Goal: Information Seeking & Learning: Learn about a topic

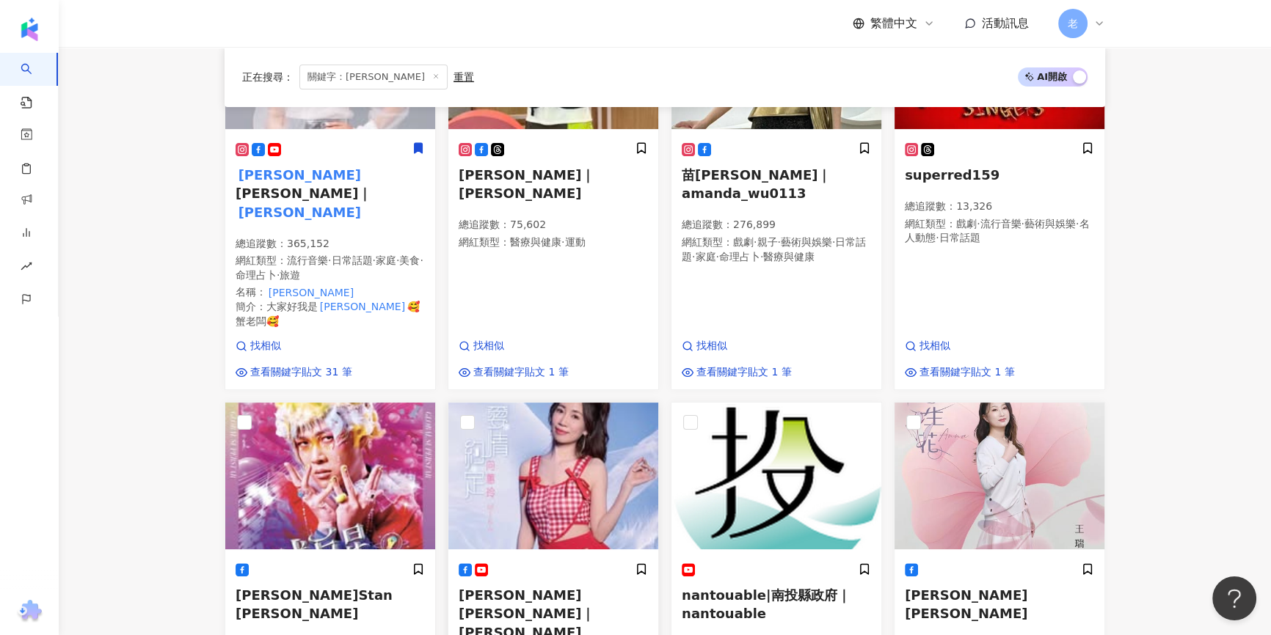
click at [523, 566] on div "向蕙玲Mika Xiang｜向蕙玲 總追蹤數 ： 177,595 網紅類型 ： 戲劇 · 藝術與娛樂 · 日常話題 · 美食 · 音樂" at bounding box center [552, 640] width 189 height 154
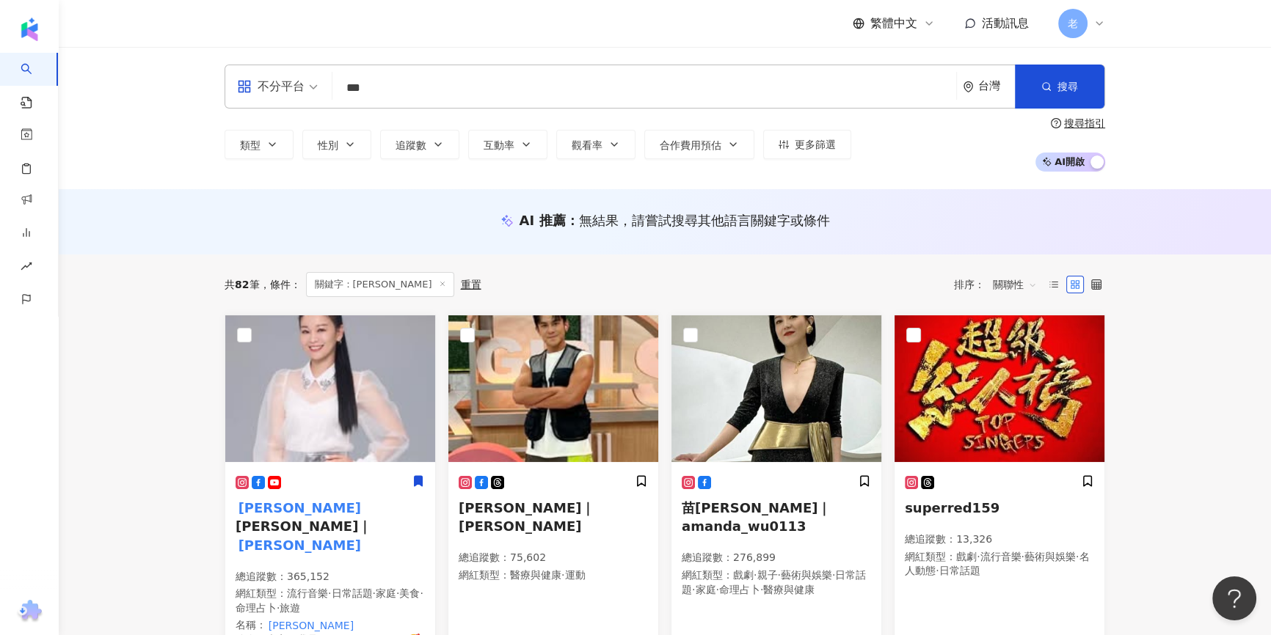
click at [403, 84] on input "***" at bounding box center [644, 88] width 612 height 28
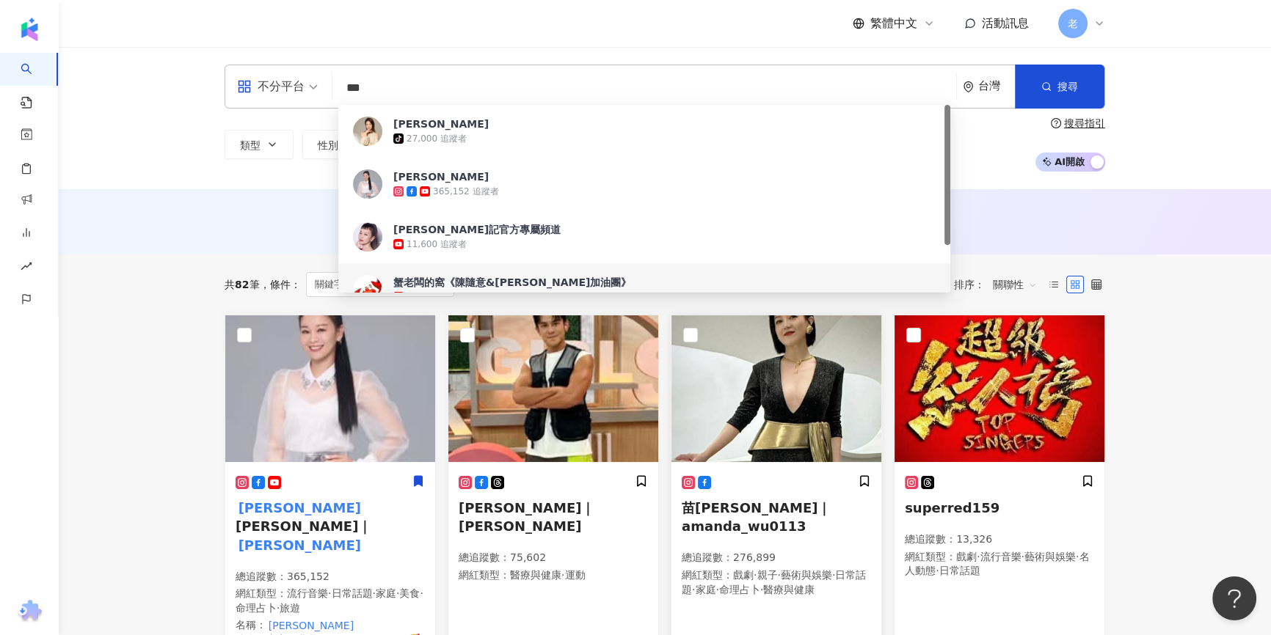
click at [763, 501] on span "苗可麗｜amanda_wu0113" at bounding box center [756, 517] width 149 height 34
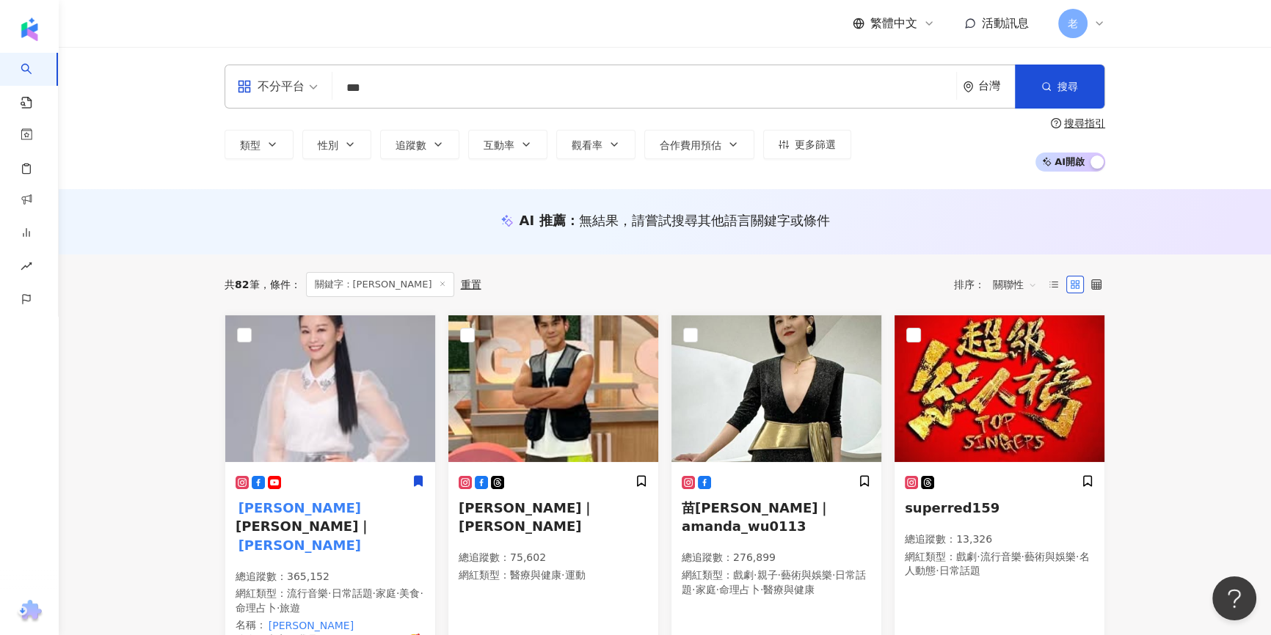
click at [387, 84] on input "***" at bounding box center [644, 88] width 612 height 28
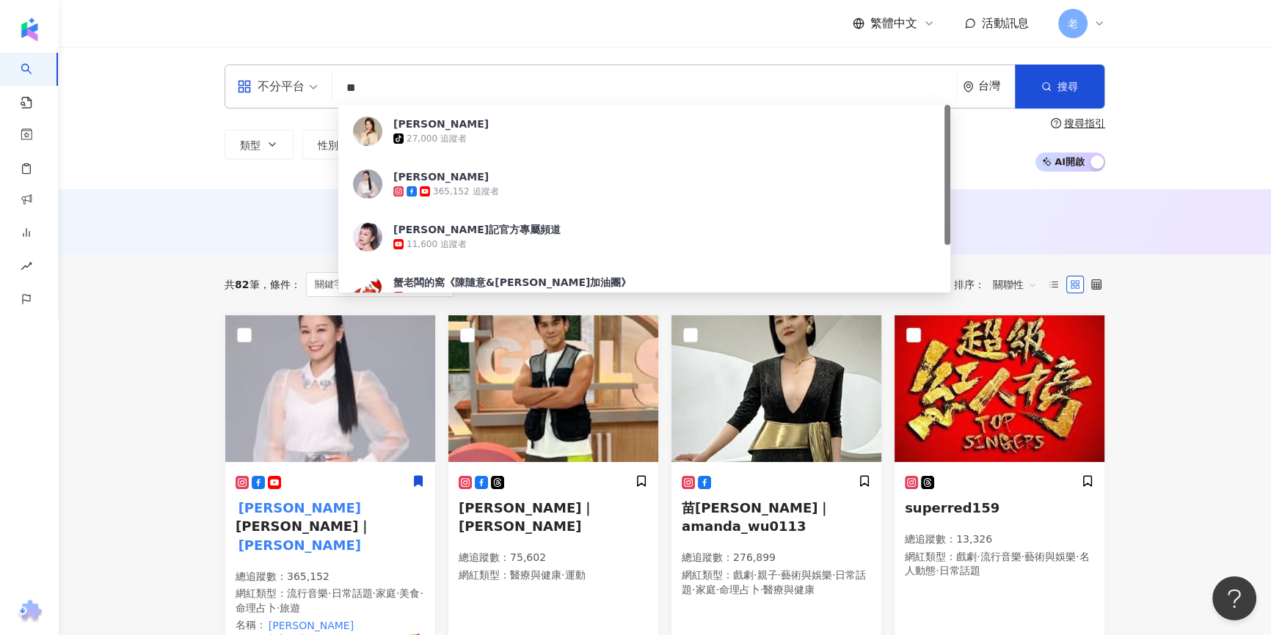
type input "*"
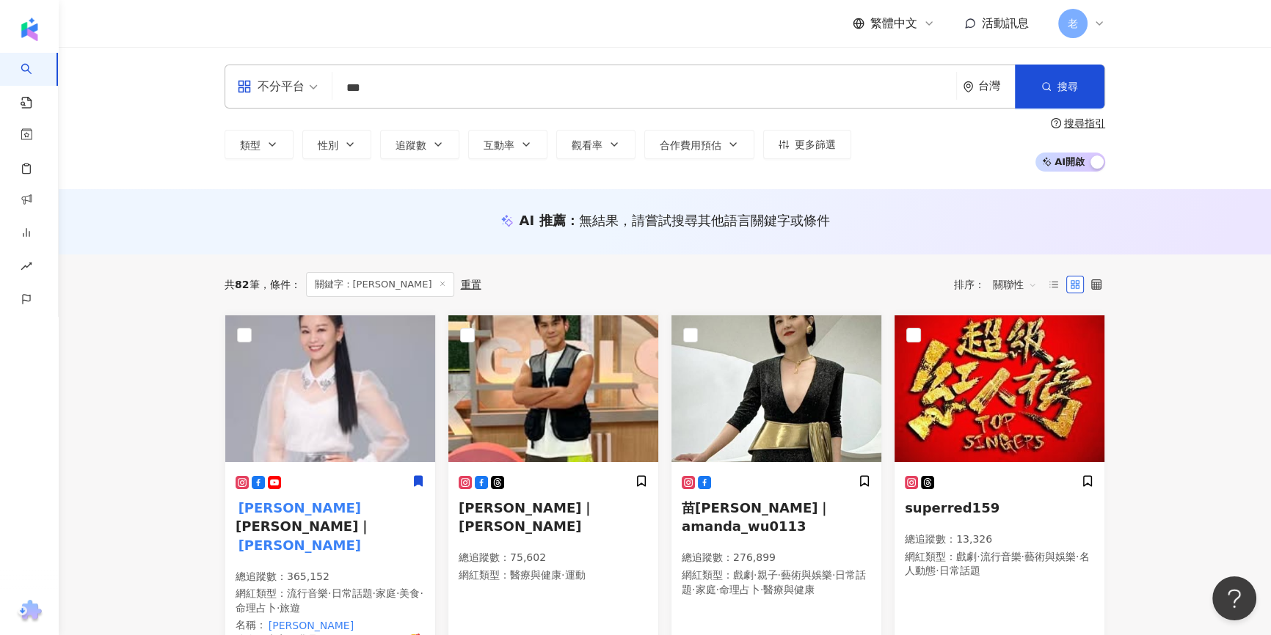
type input "***"
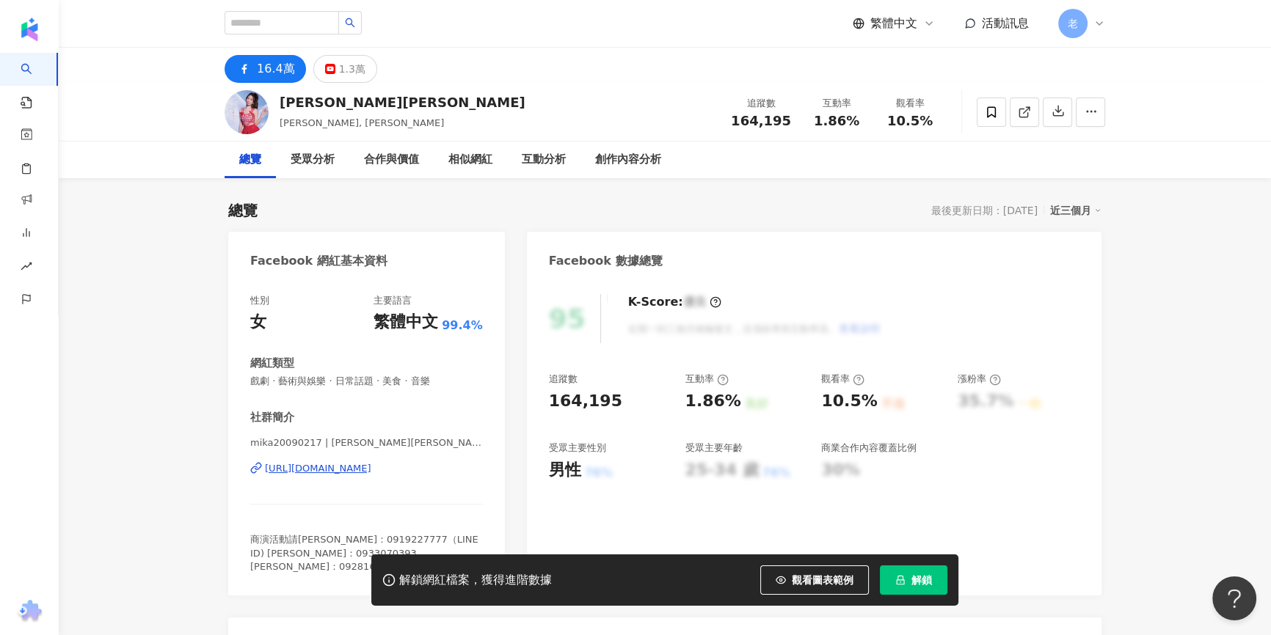
click at [371, 467] on div "https://www.facebook.com/345946940958" at bounding box center [318, 468] width 106 height 13
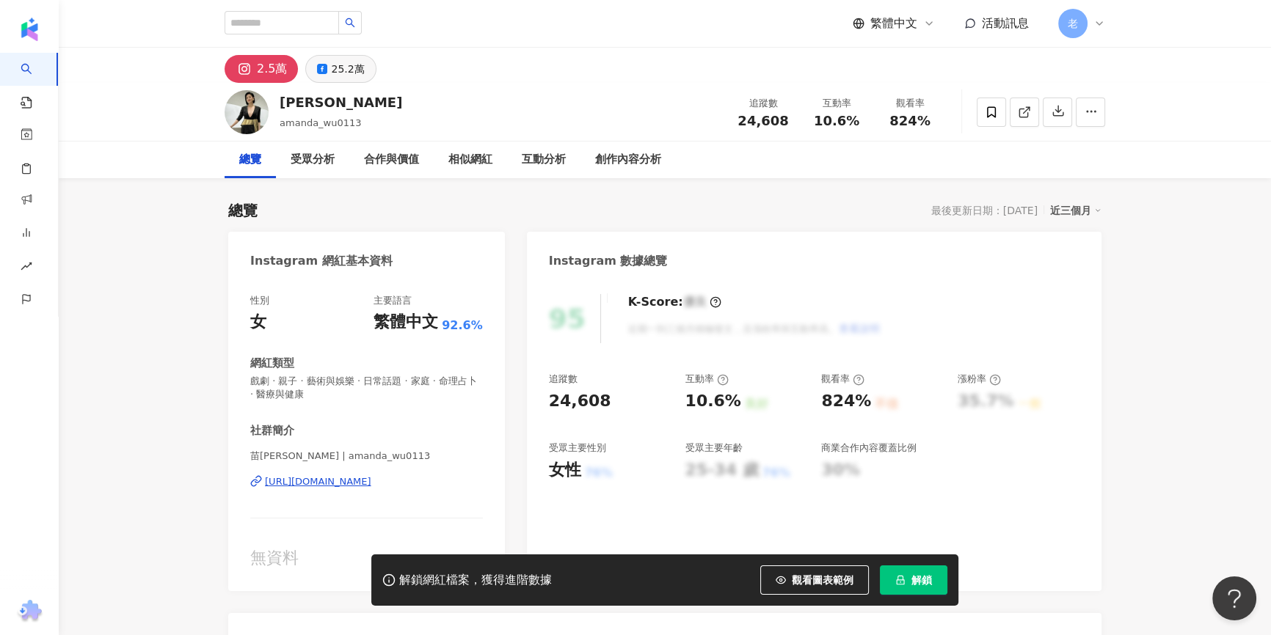
click at [335, 75] on div "25.2萬" at bounding box center [347, 69] width 33 height 21
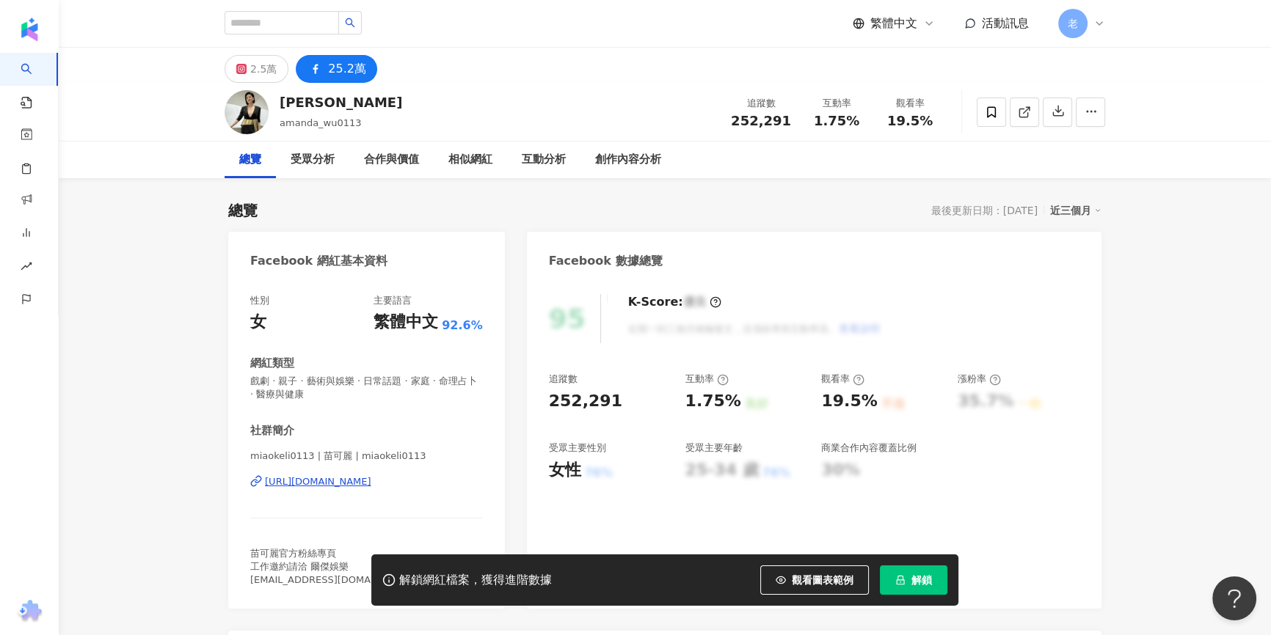
click at [359, 485] on div "https://www.facebook.com/605717699489874" at bounding box center [318, 481] width 106 height 13
click at [307, 23] on input "search" at bounding box center [281, 22] width 114 height 23
paste input "***"
type input "***"
click at [362, 29] on button "button" at bounding box center [349, 22] width 23 height 23
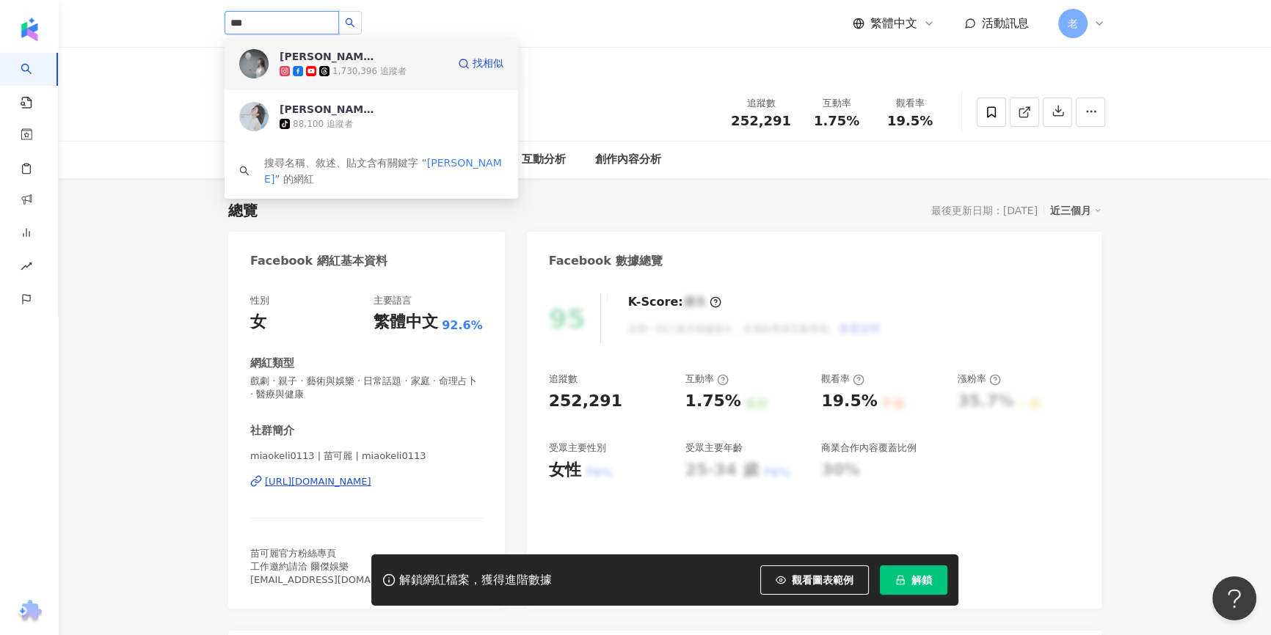
click at [374, 60] on div "林逸欣 1,730,396 追蹤者" at bounding box center [363, 63] width 167 height 29
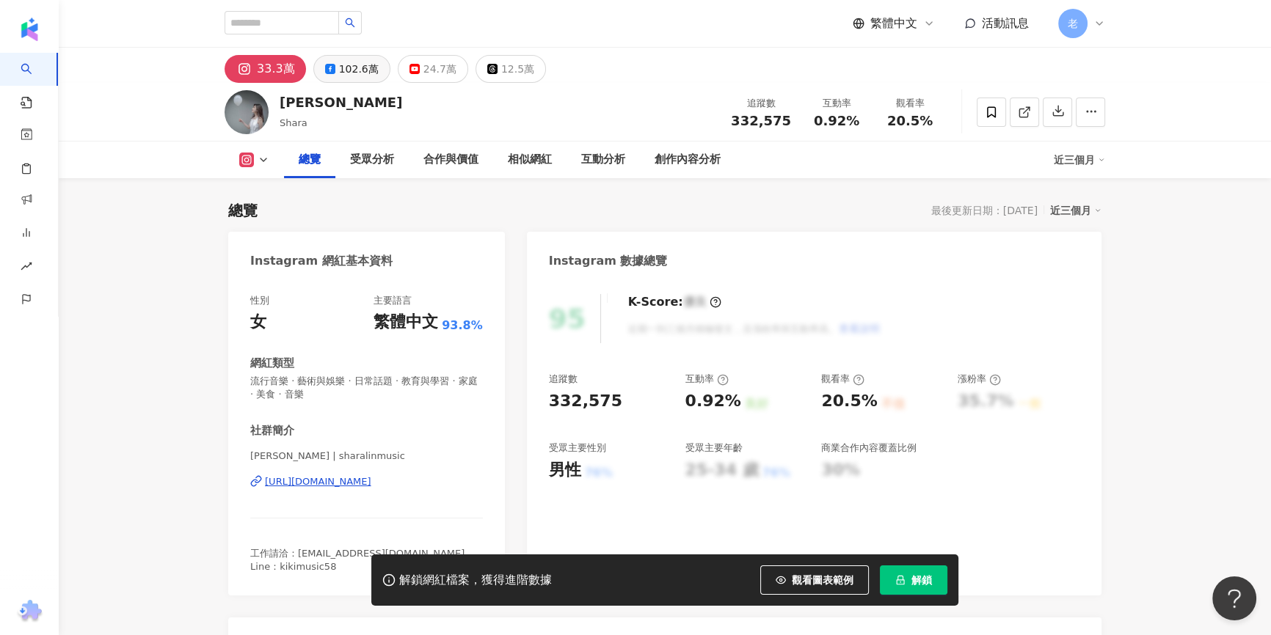
click at [328, 66] on rect at bounding box center [329, 68] width 7 height 7
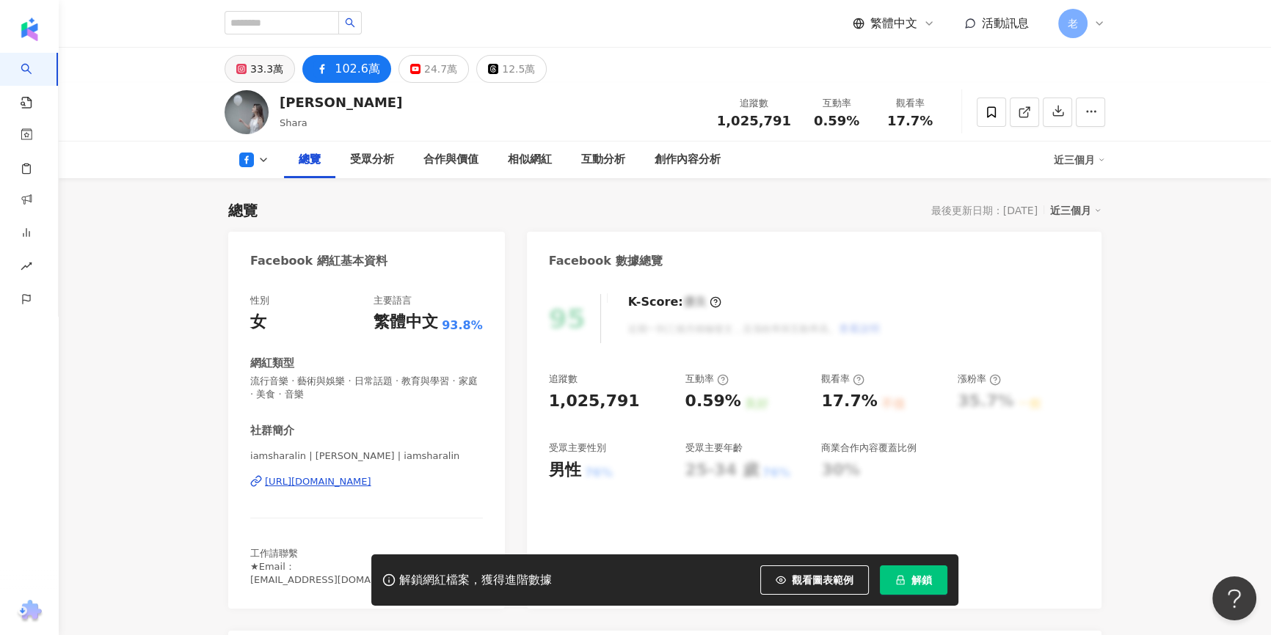
click at [269, 68] on div "33.3萬" at bounding box center [266, 69] width 33 height 21
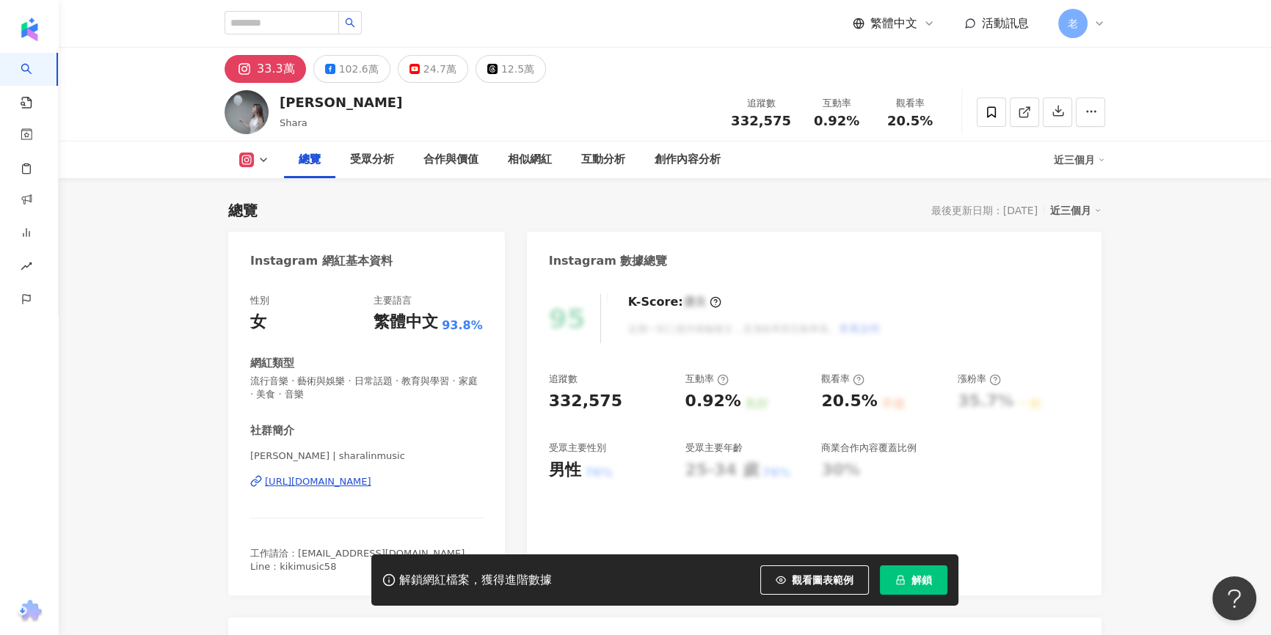
click at [310, 479] on div "https://www.instagram.com/sharalinmusic/" at bounding box center [318, 481] width 106 height 13
click at [295, 37] on div "繁體中文 活動訊息 老" at bounding box center [664, 23] width 880 height 47
click at [293, 29] on input "search" at bounding box center [281, 22] width 114 height 23
type input "***"
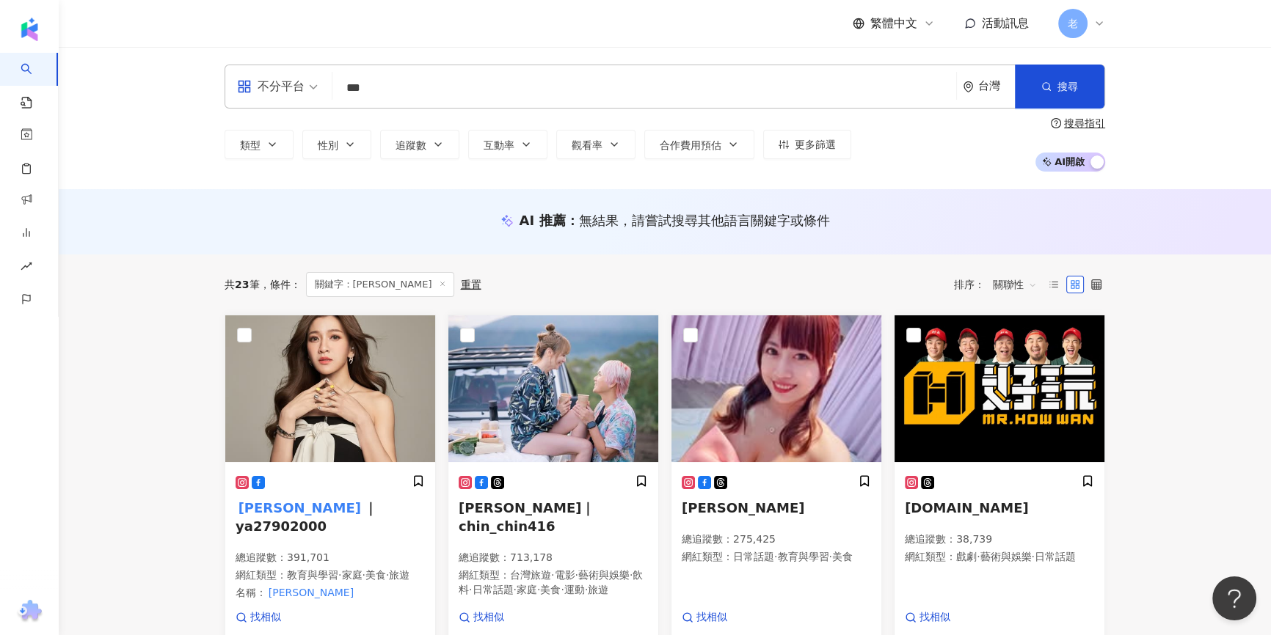
click at [391, 93] on input "***" at bounding box center [644, 88] width 612 height 28
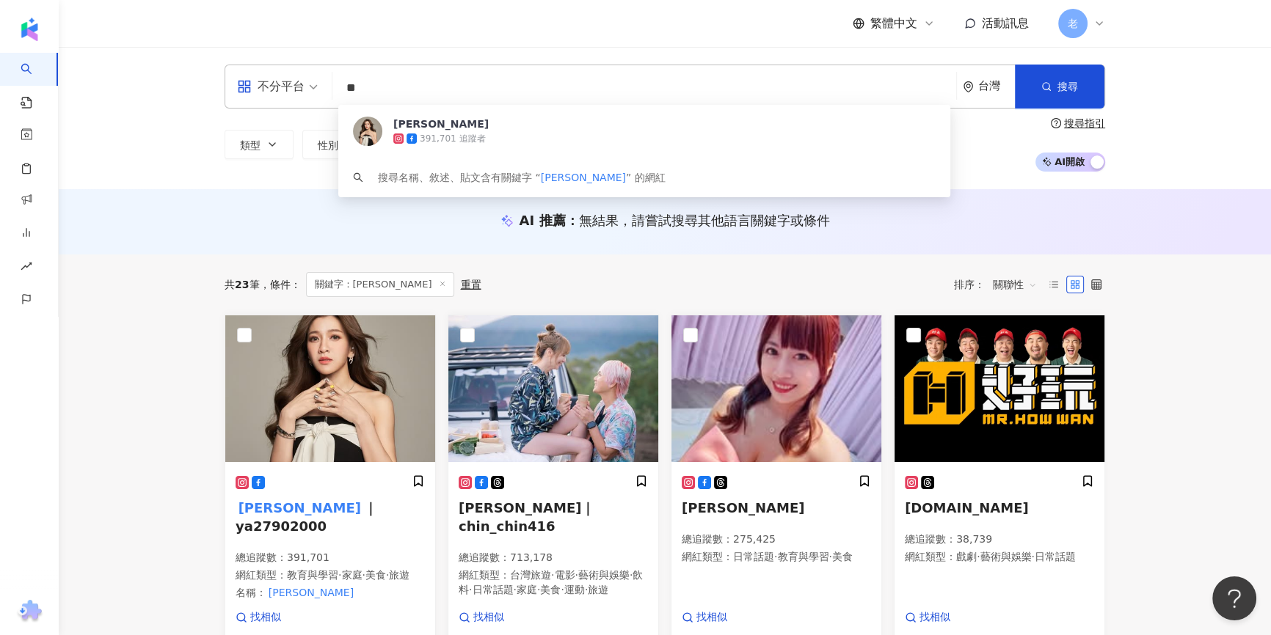
type input "*"
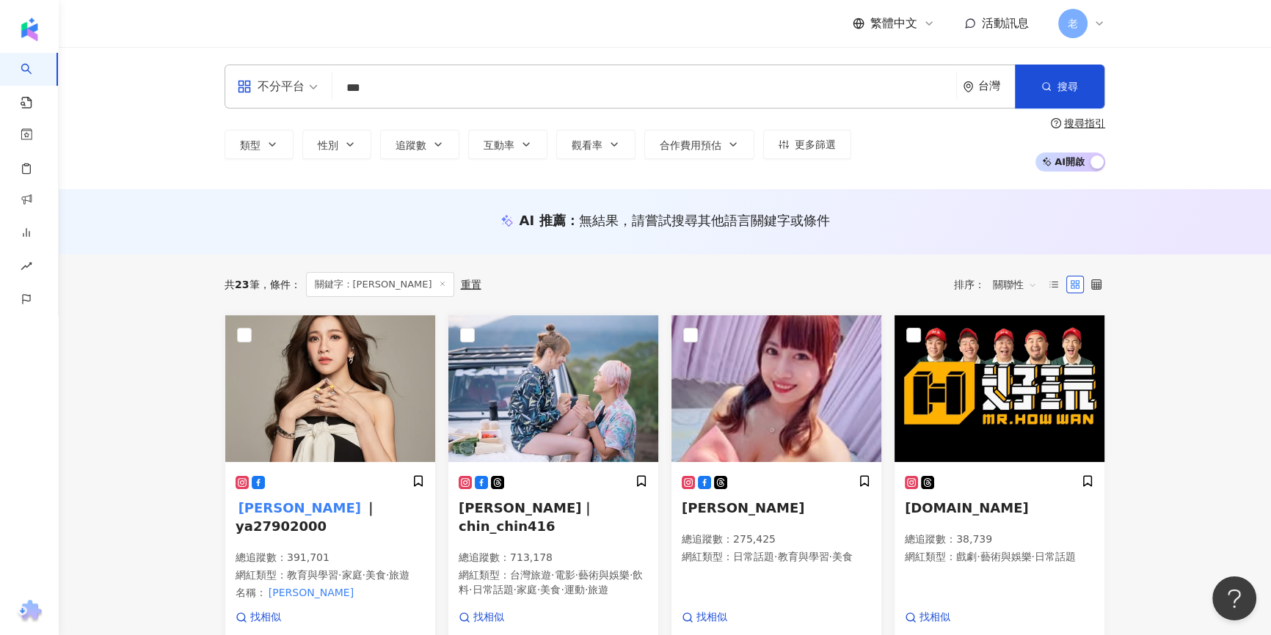
type input "***"
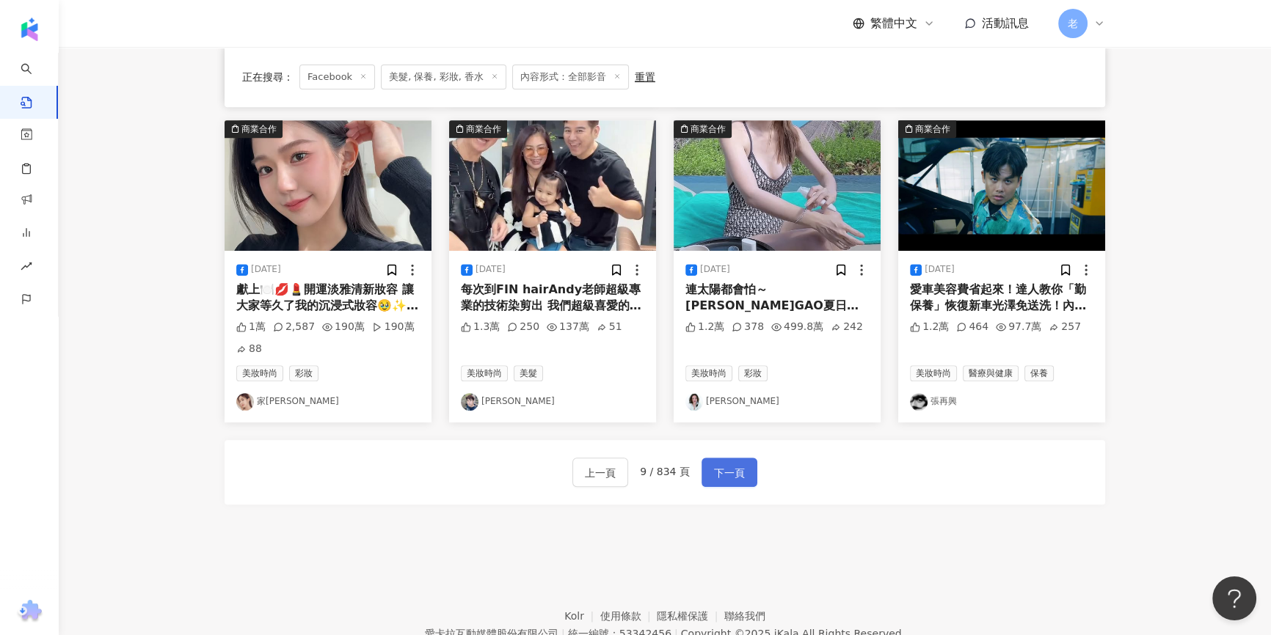
click at [716, 478] on span "下一頁" at bounding box center [729, 473] width 31 height 18
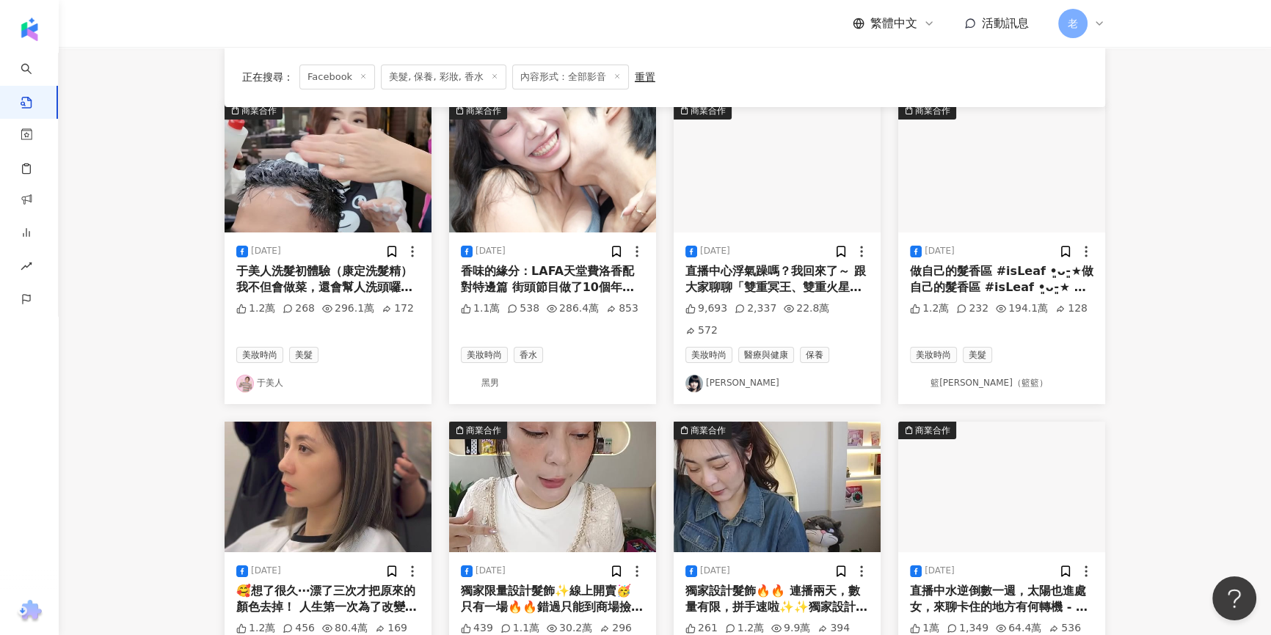
scroll to position [174, 0]
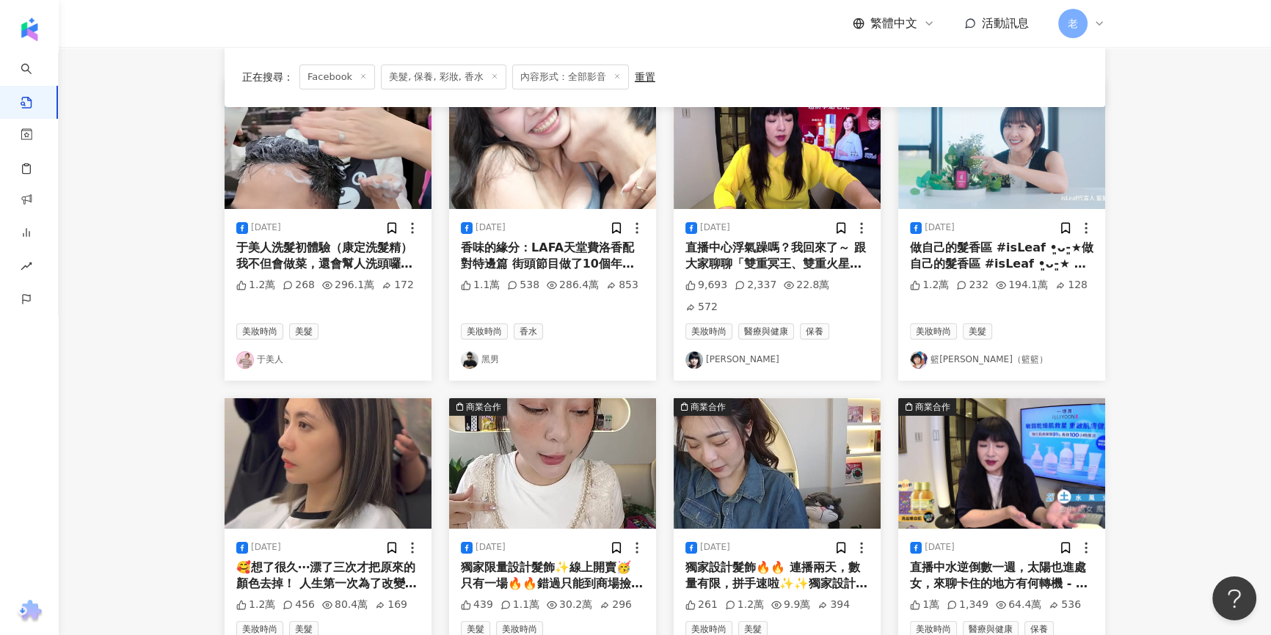
click at [943, 351] on link "籃[PERSON_NAME]（籃籃）" at bounding box center [1001, 360] width 183 height 18
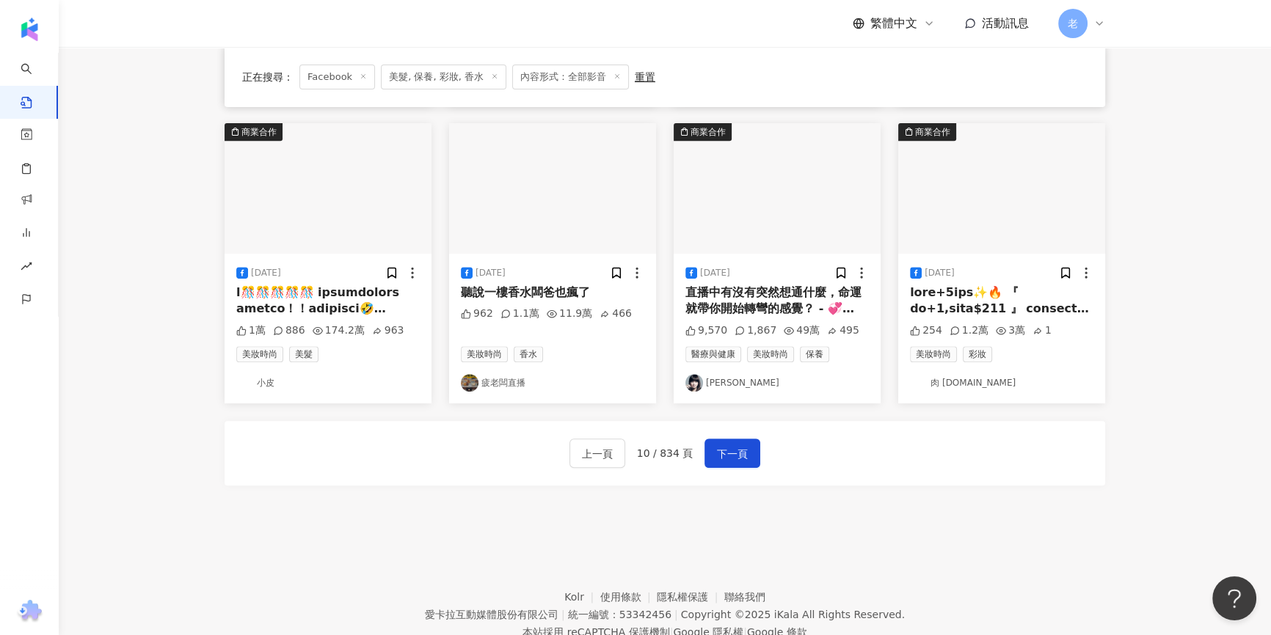
scroll to position [774, 0]
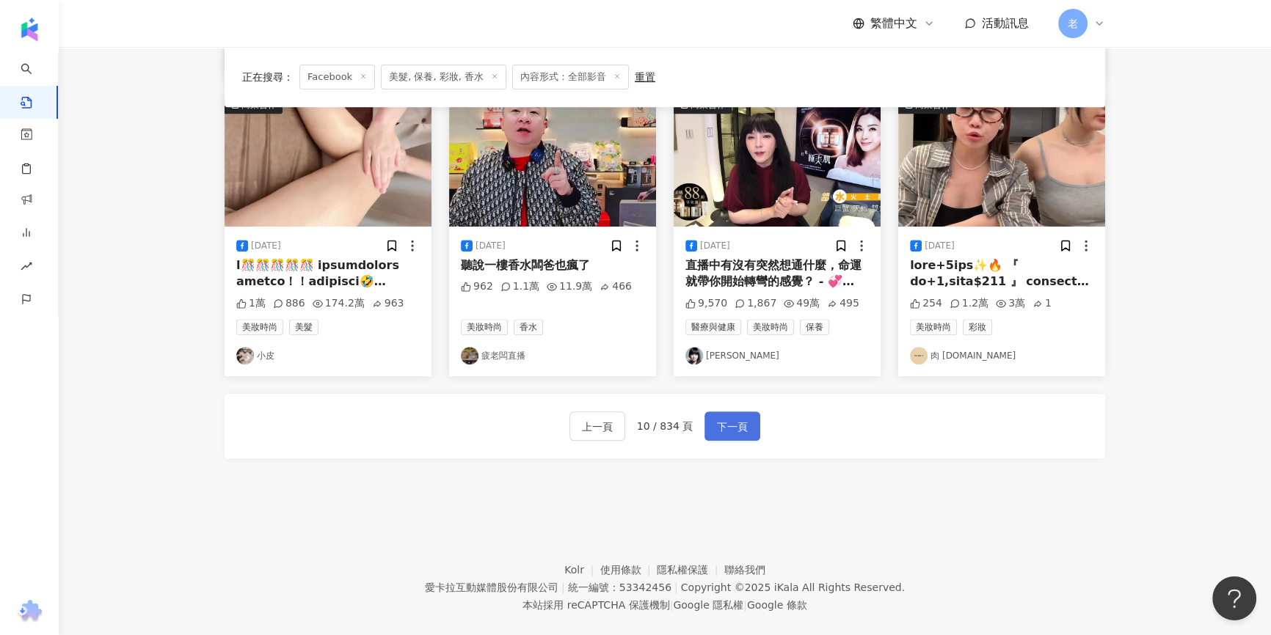
click at [711, 414] on button "下一頁" at bounding box center [732, 426] width 56 height 29
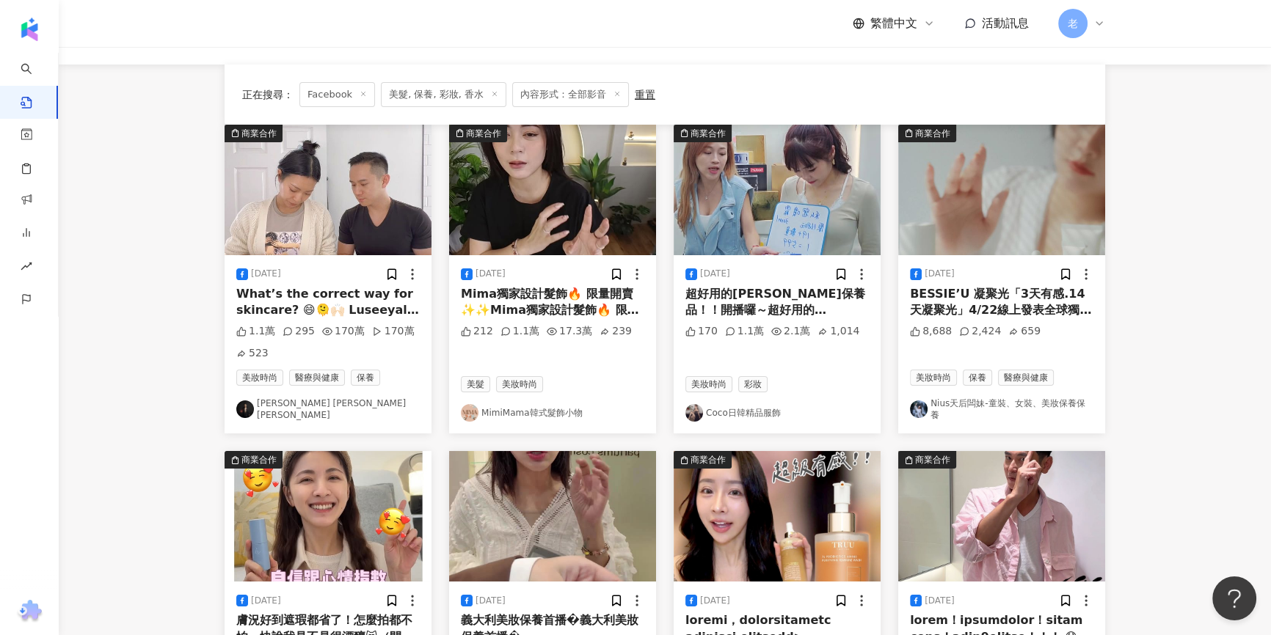
scroll to position [0, 0]
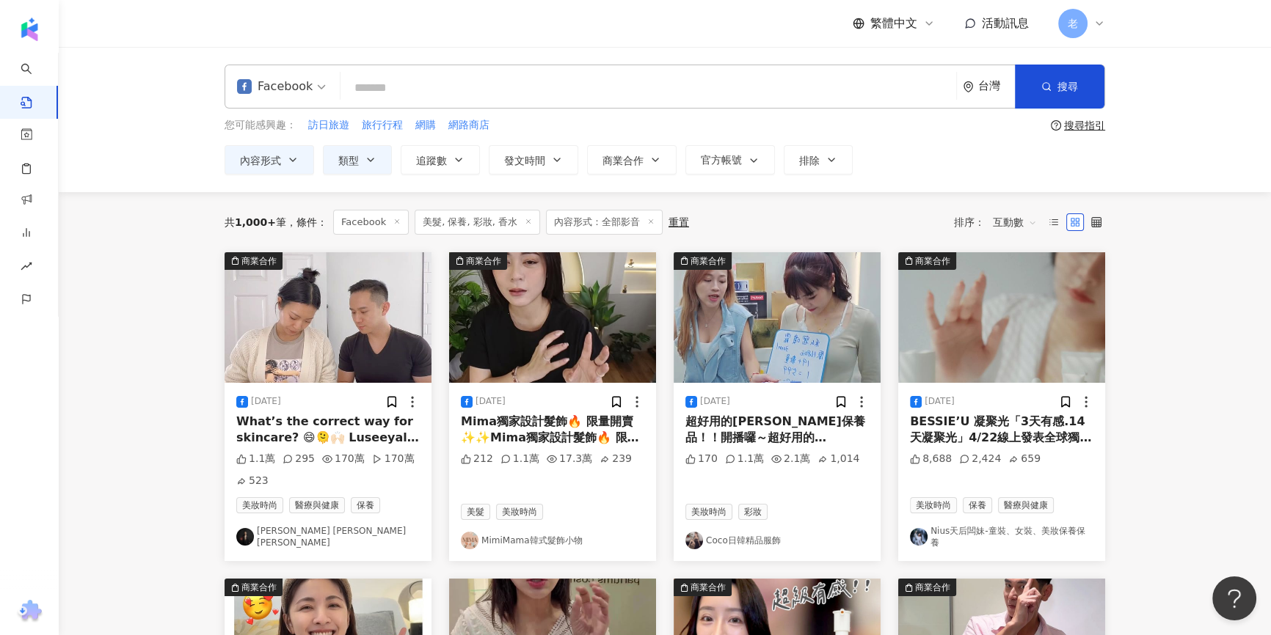
click at [449, 60] on div "Facebook 台灣 搜尋 您可能感興趣： 訪日旅遊 旅行行程 網購 網路商店 搜尋指引 內容形式 類型 追蹤數 發文時間 商業合作 官方帳號 排除 不限 …" at bounding box center [665, 119] width 1212 height 145
click at [445, 76] on input "search" at bounding box center [648, 88] width 604 height 32
paste input "**********"
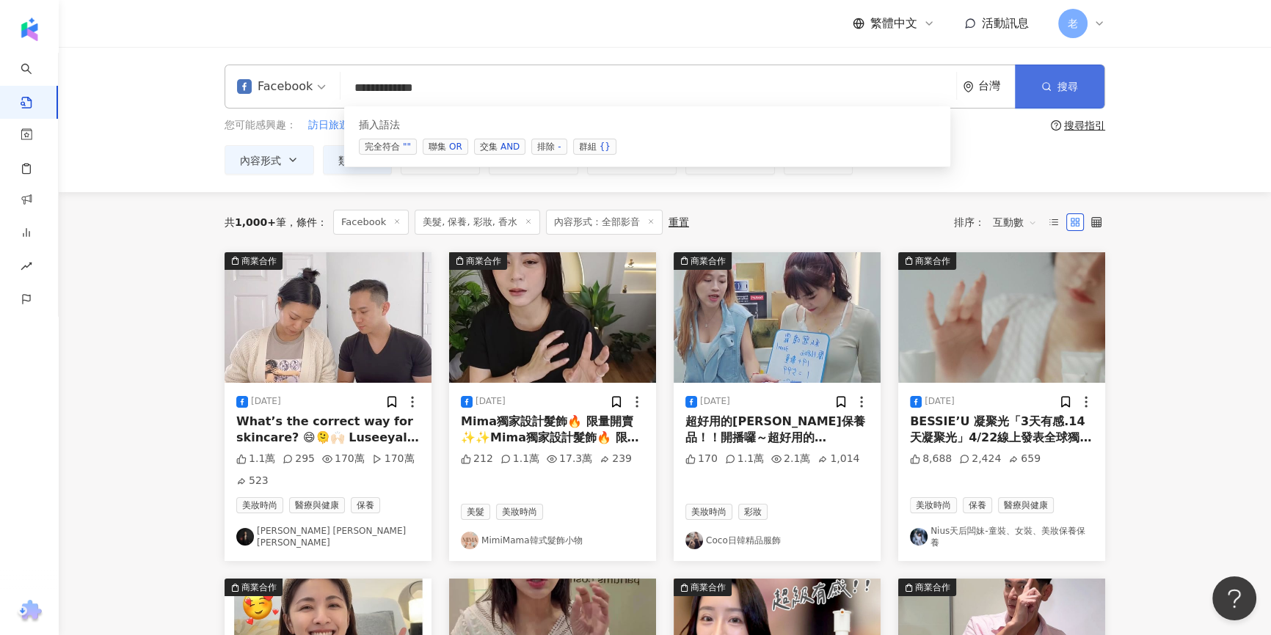
type input "**********"
click at [1053, 84] on button "搜尋" at bounding box center [1059, 87] width 89 height 44
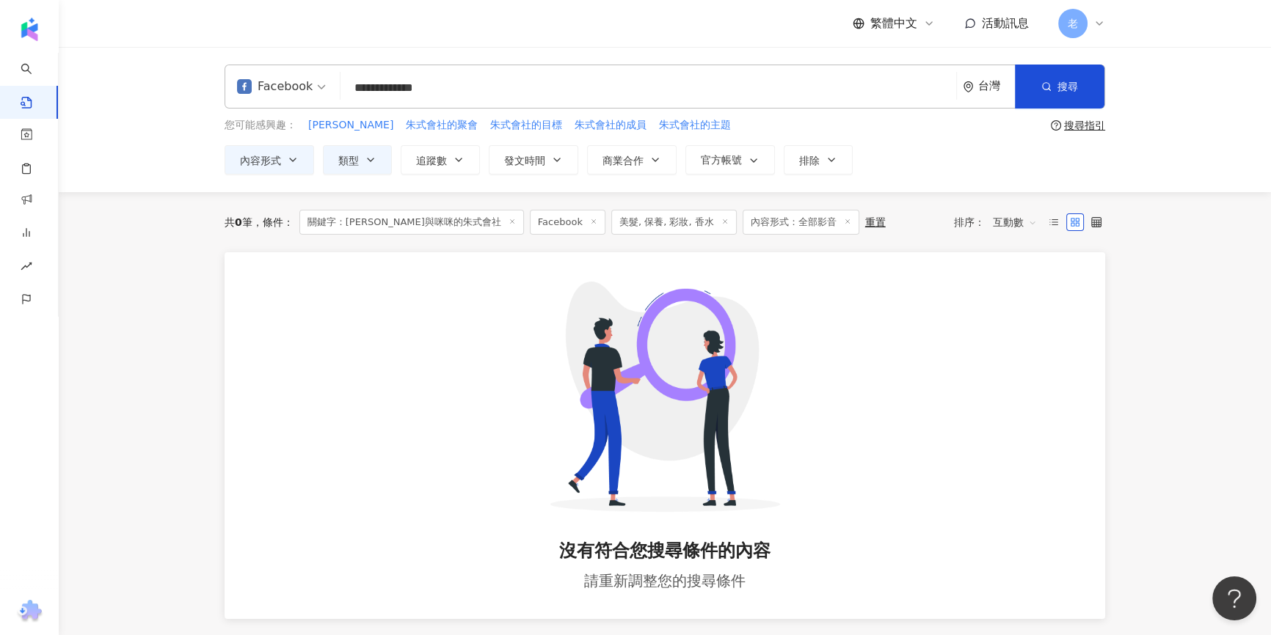
click at [590, 221] on icon at bounding box center [593, 221] width 7 height 7
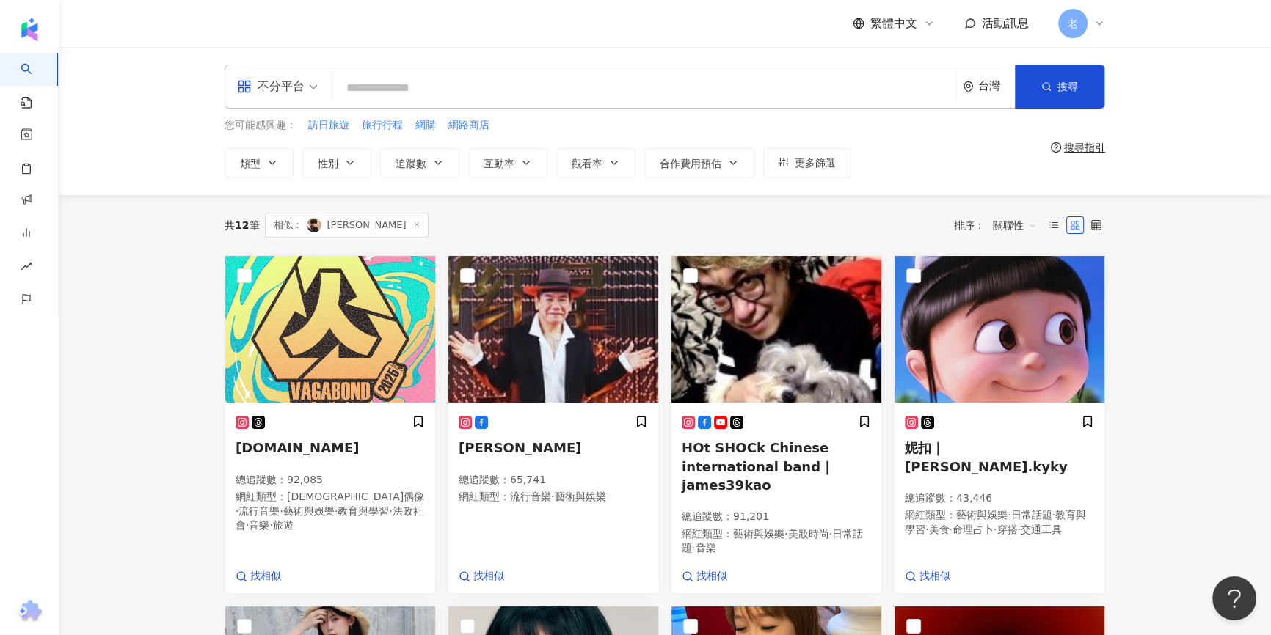
click at [392, 229] on span "相似： [PERSON_NAME]" at bounding box center [347, 225] width 164 height 25
click at [413, 227] on icon at bounding box center [416, 224] width 7 height 7
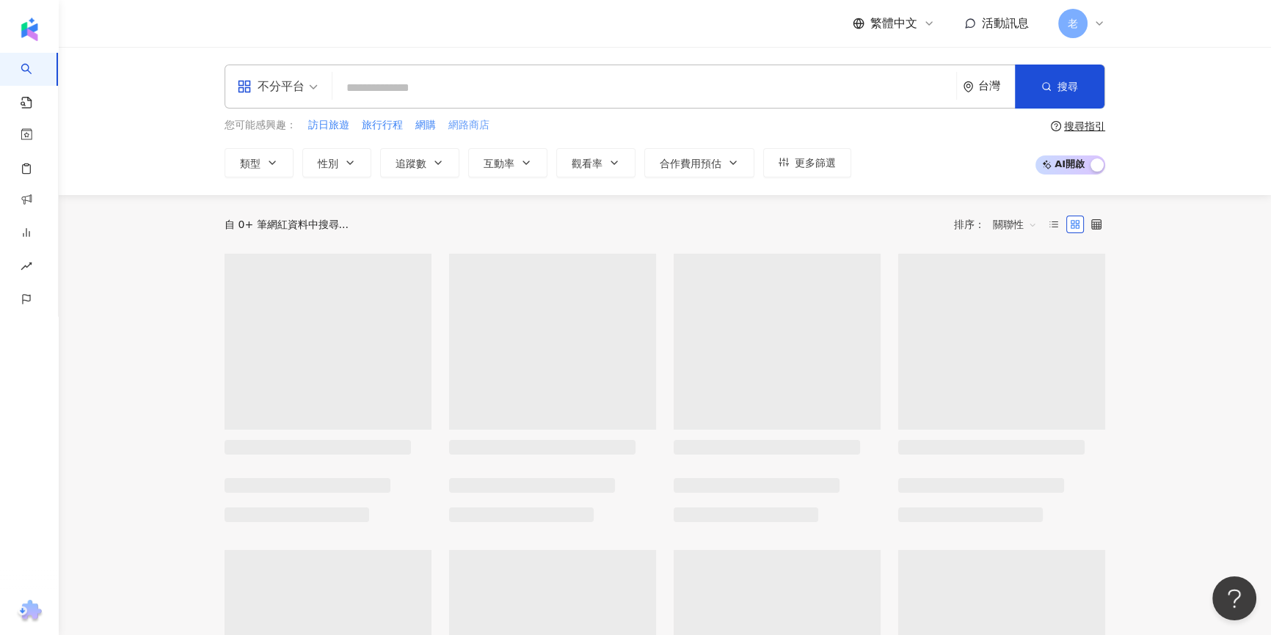
click at [462, 124] on span "網路商店" at bounding box center [468, 125] width 41 height 15
type input "****"
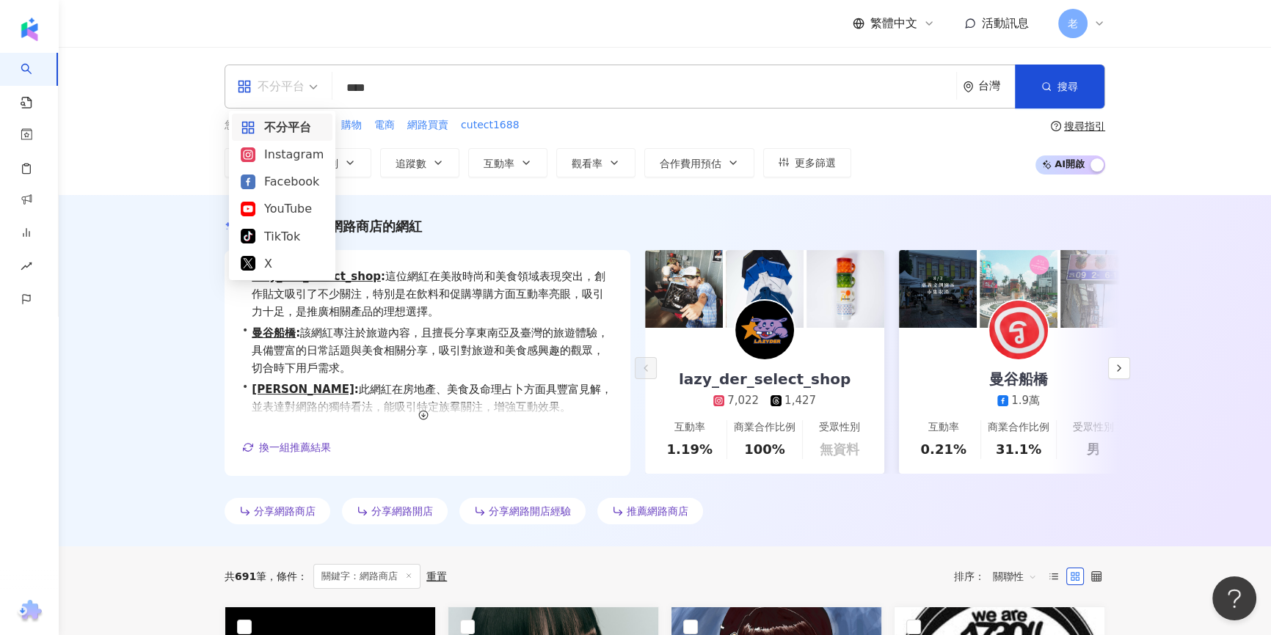
click at [312, 89] on span "不分平台" at bounding box center [277, 86] width 81 height 23
click at [293, 177] on div "Facebook" at bounding box center [282, 181] width 83 height 18
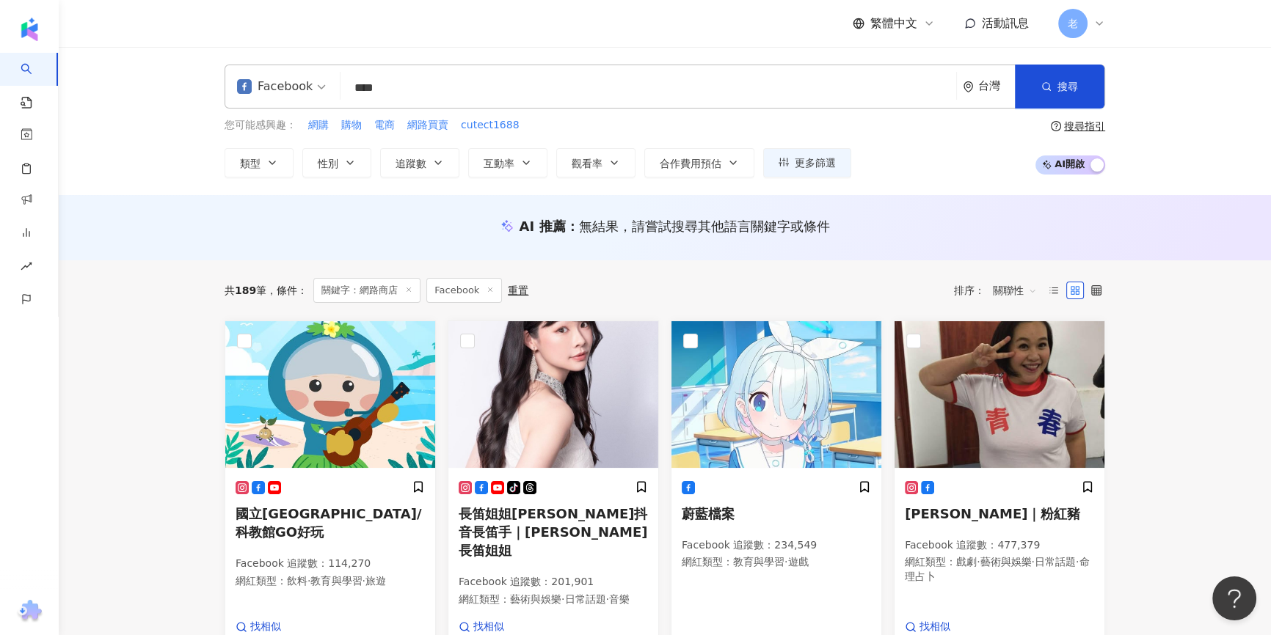
click at [147, 110] on div "Facebook **** 台灣 搜尋 您可能感興趣： 網購 購物 電商 網路買賣 cutect1688 類型 性別 追蹤數 互動率 觀看率 合作費用預估 更…" at bounding box center [665, 121] width 1212 height 148
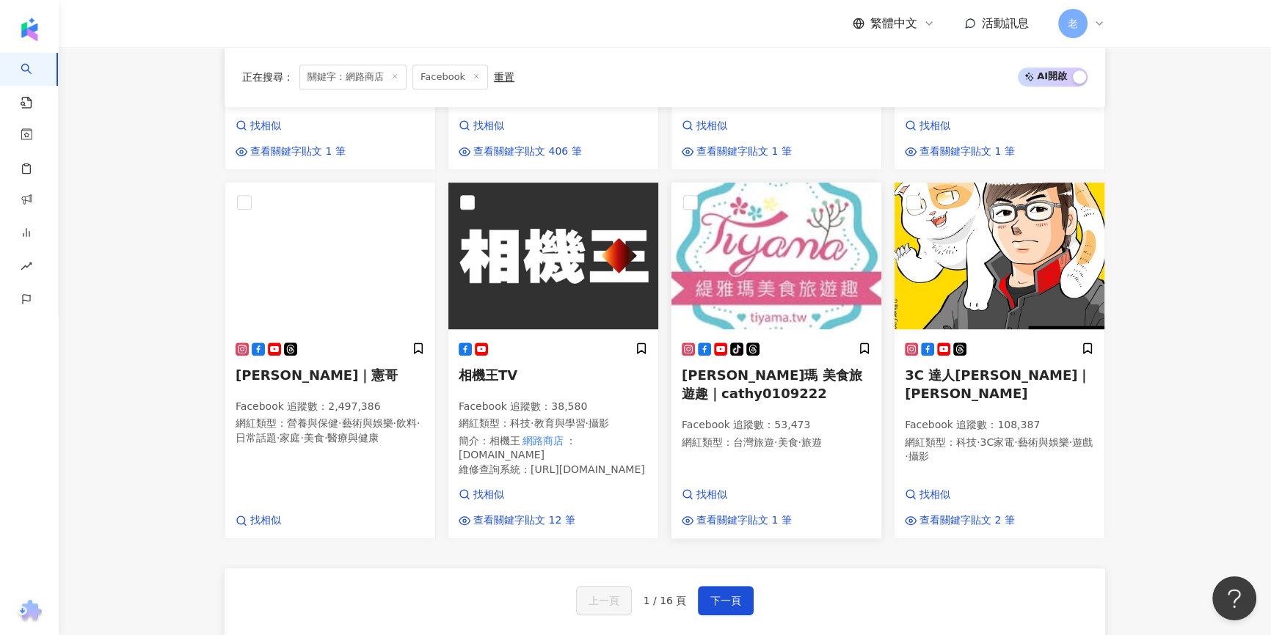
scroll to position [866, 0]
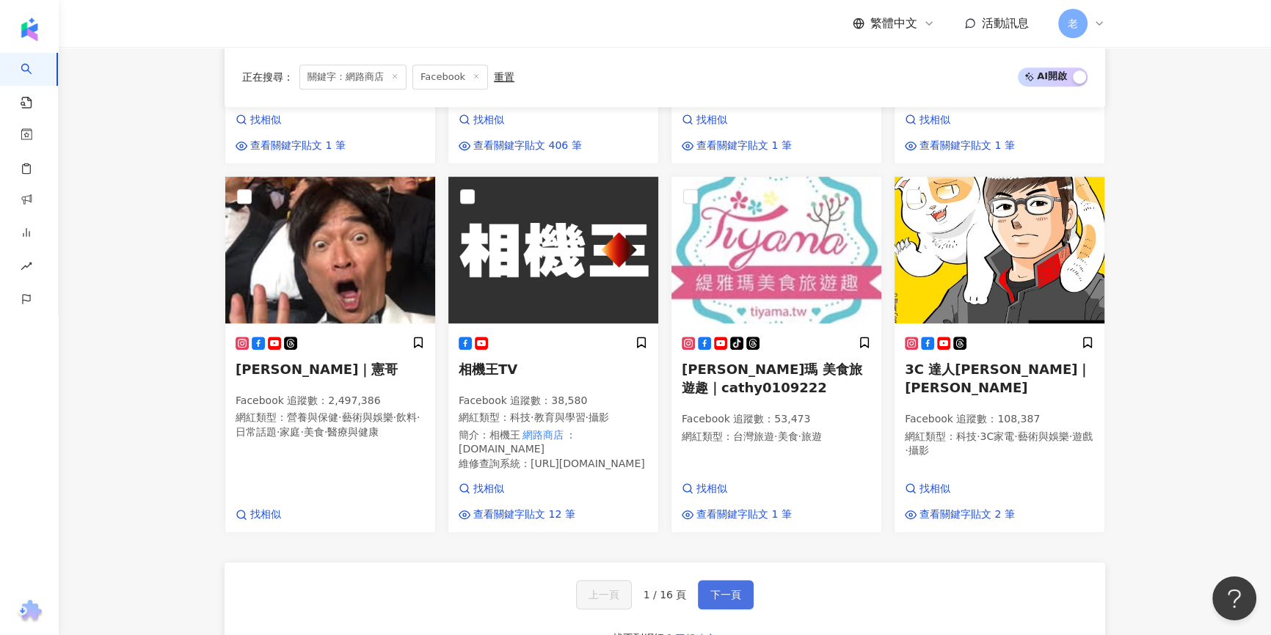
click at [712, 589] on span "下一頁" at bounding box center [725, 595] width 31 height 12
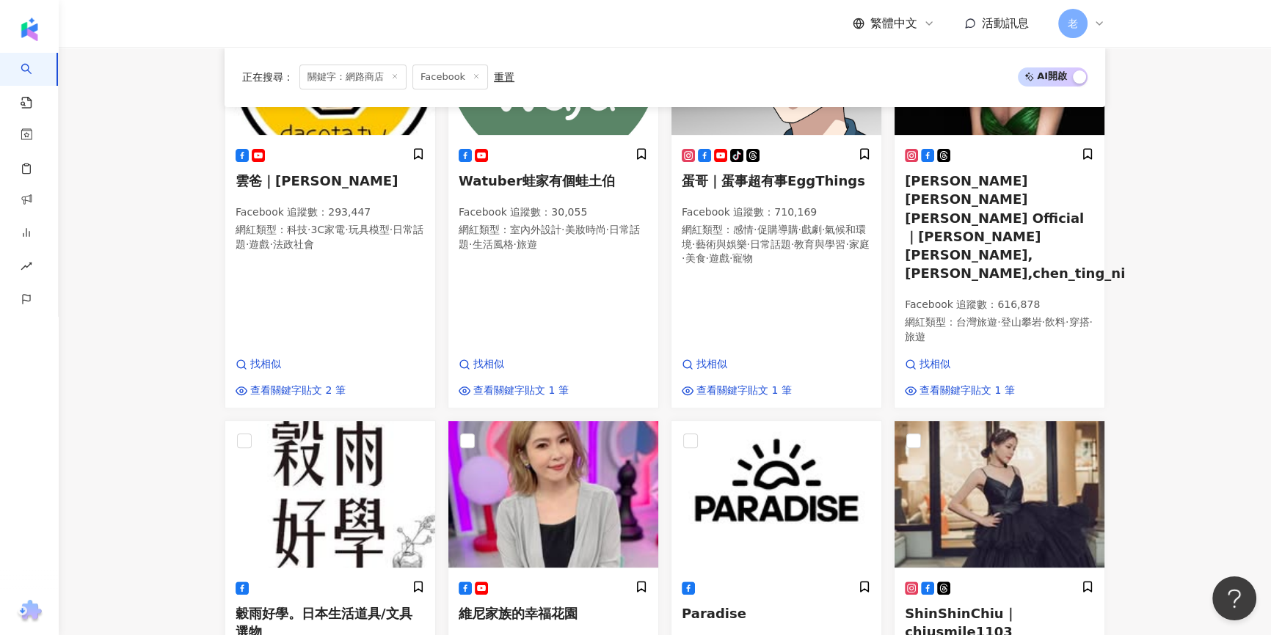
scroll to position [885, 0]
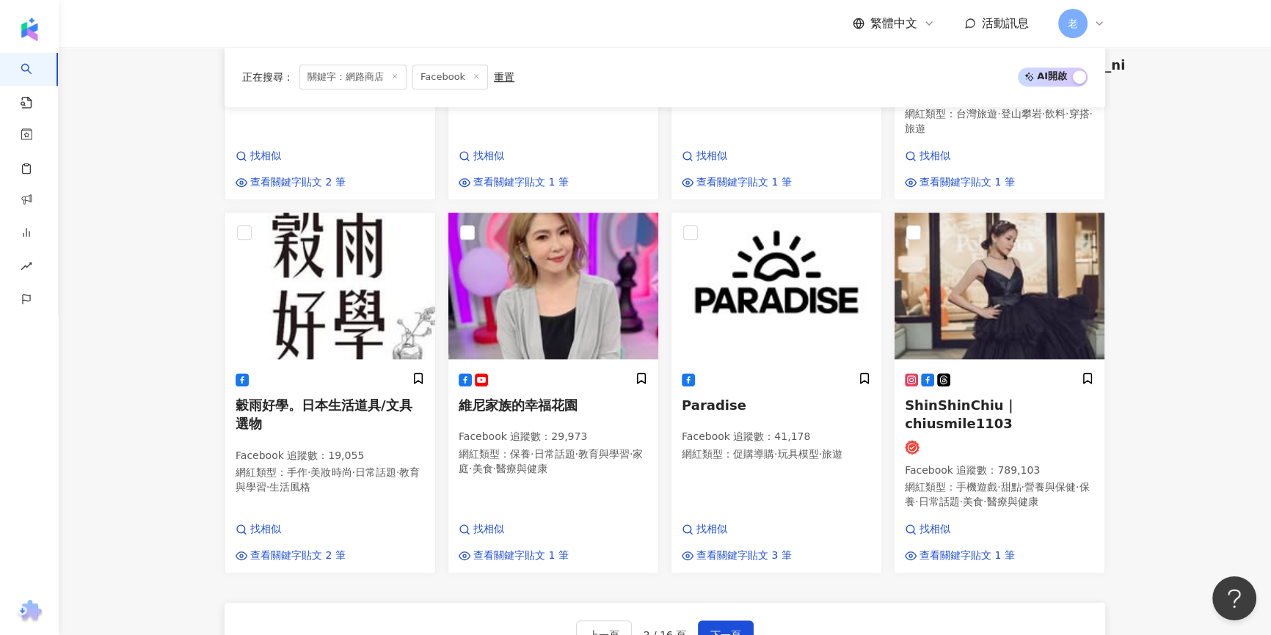
click at [154, 168] on main "Facebook **** 台灣 搜尋 您可能感興趣： 網購 購物 電商 網路買賣 cutect1688 類型 性別 追蹤數 互動率 觀看率 合作費用預估 更…" at bounding box center [665, 203] width 1212 height 2085
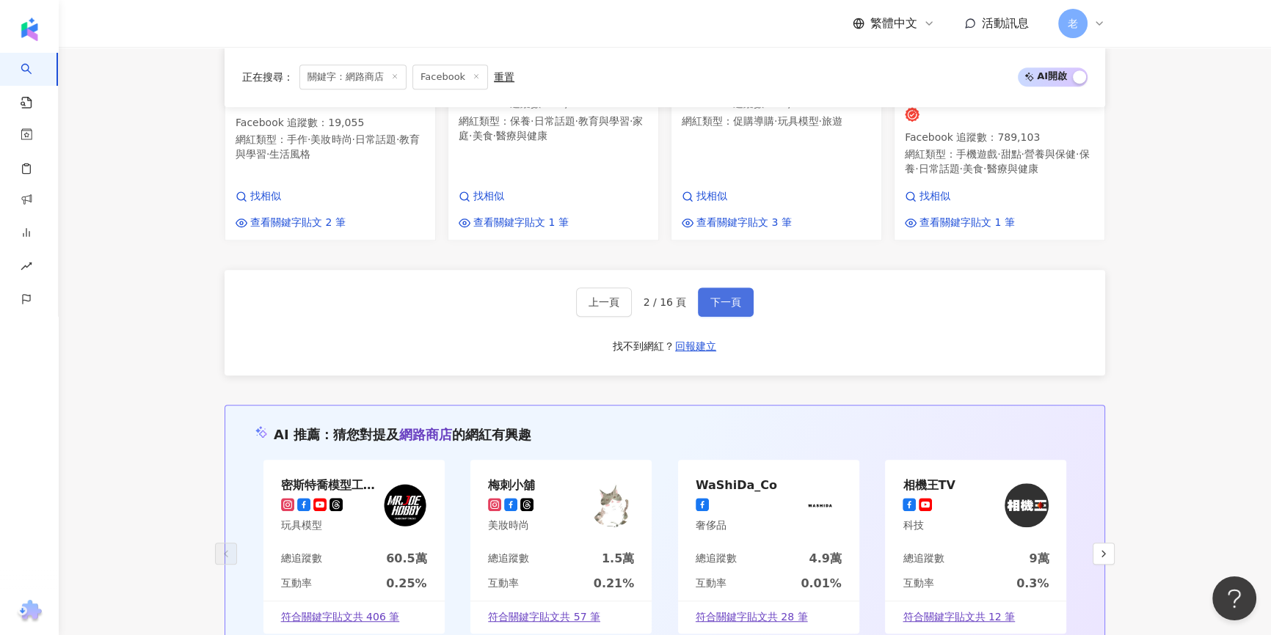
click at [715, 288] on button "下一頁" at bounding box center [726, 302] width 56 height 29
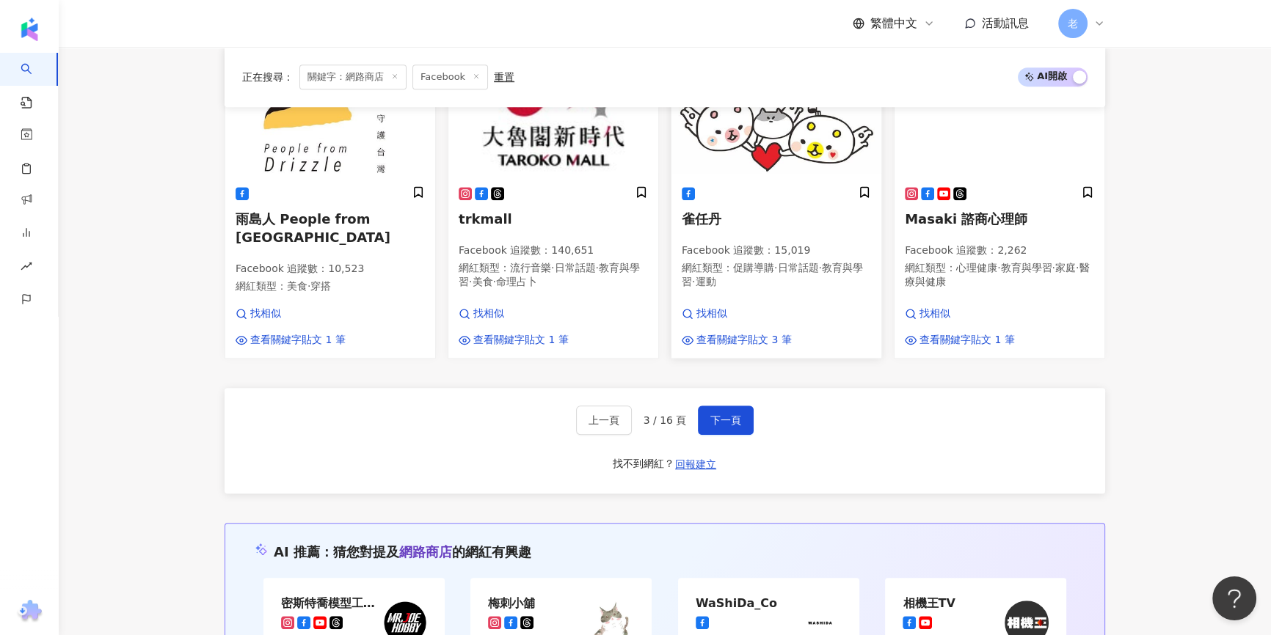
scroll to position [1163, 0]
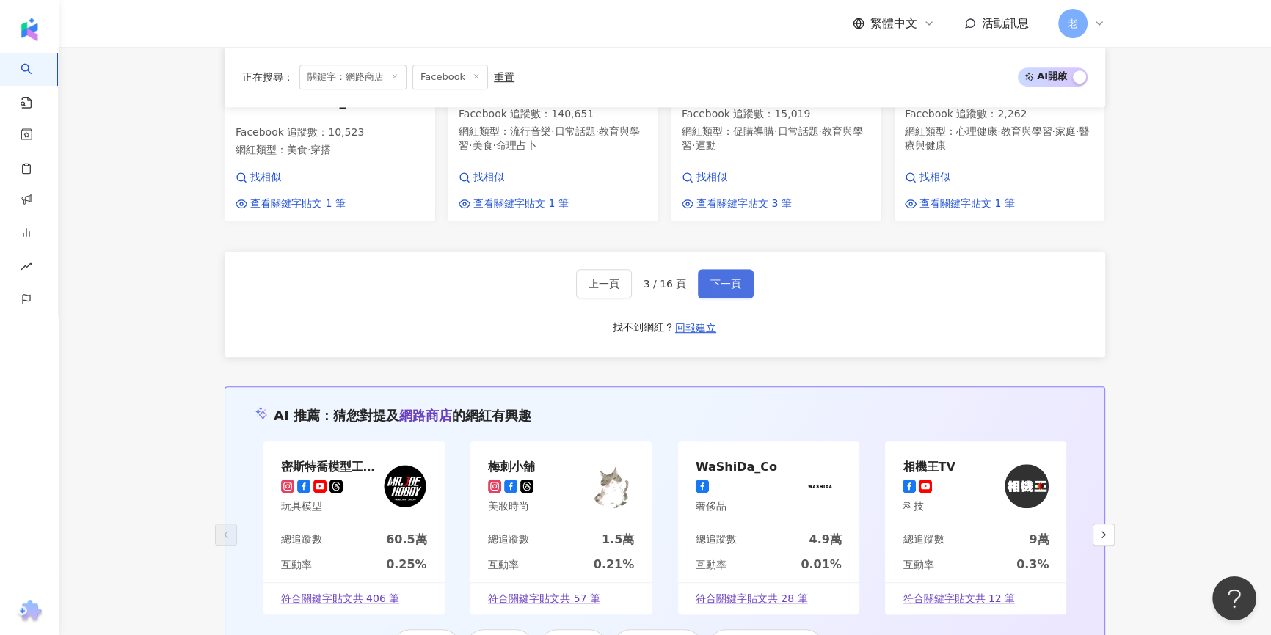
click at [725, 269] on button "下一頁" at bounding box center [726, 283] width 56 height 29
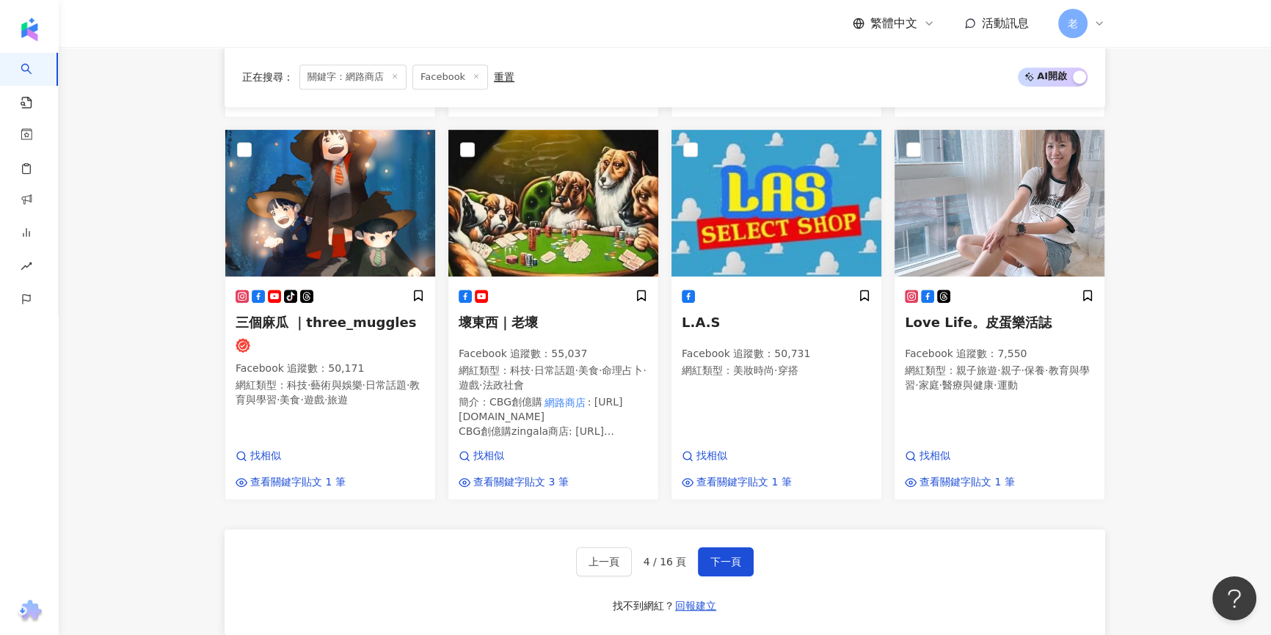
scroll to position [1063, 0]
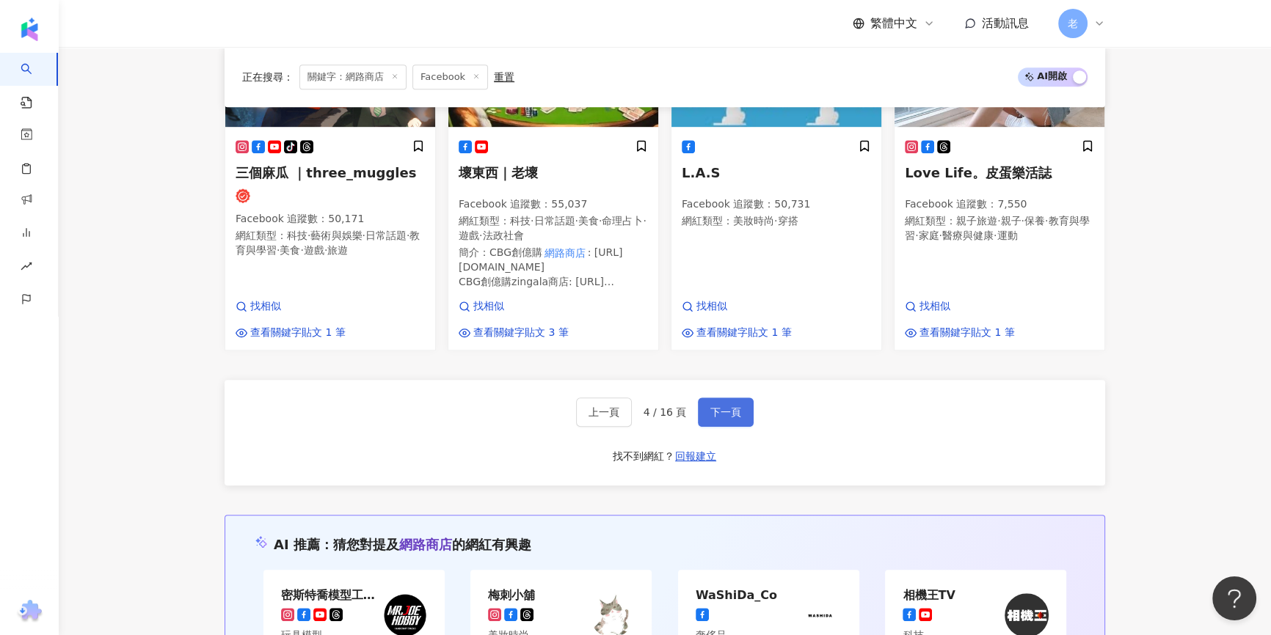
click at [719, 406] on span "下一頁" at bounding box center [725, 412] width 31 height 12
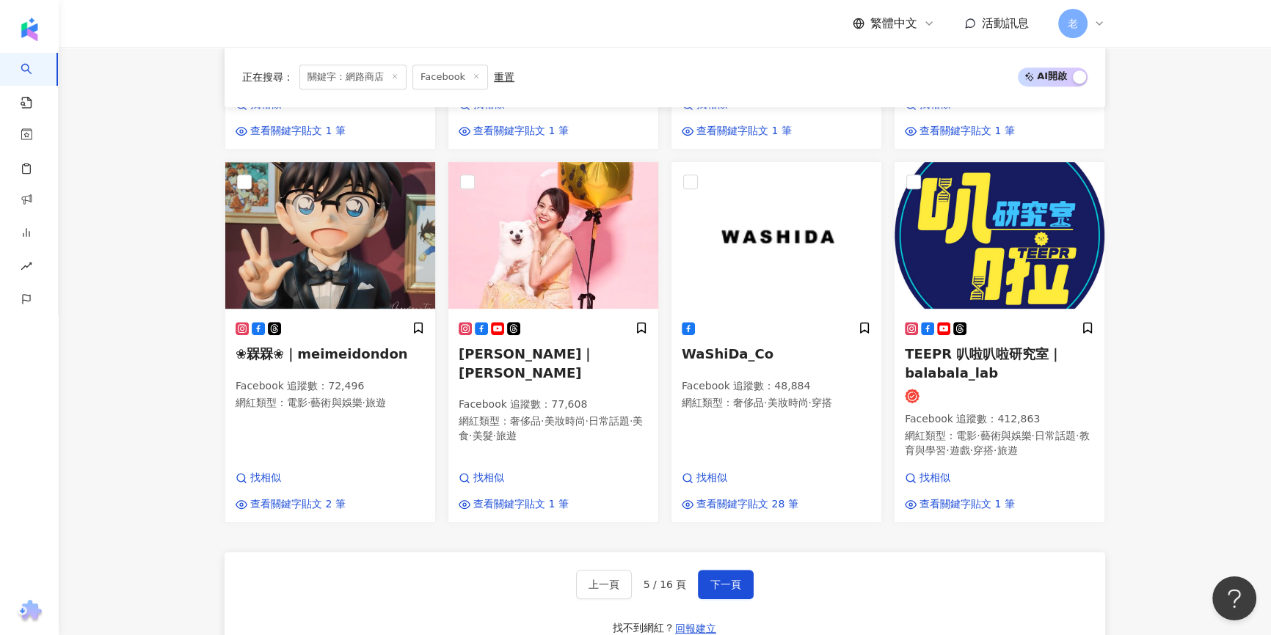
scroll to position [1081, 0]
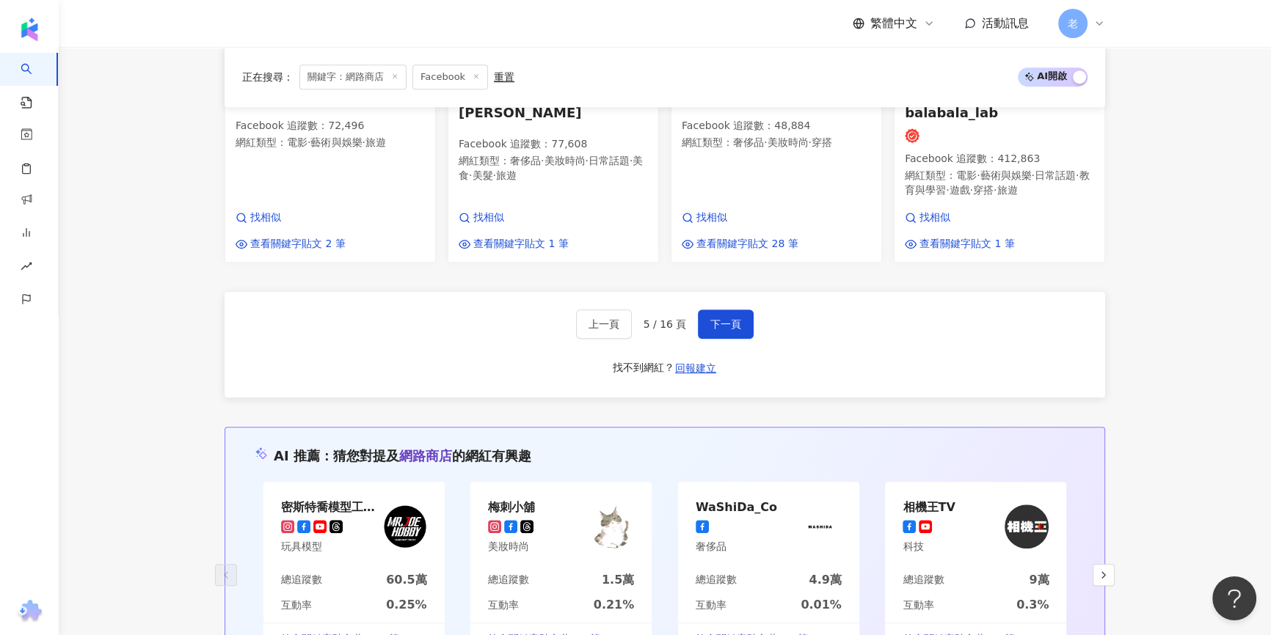
scroll to position [1215, 0]
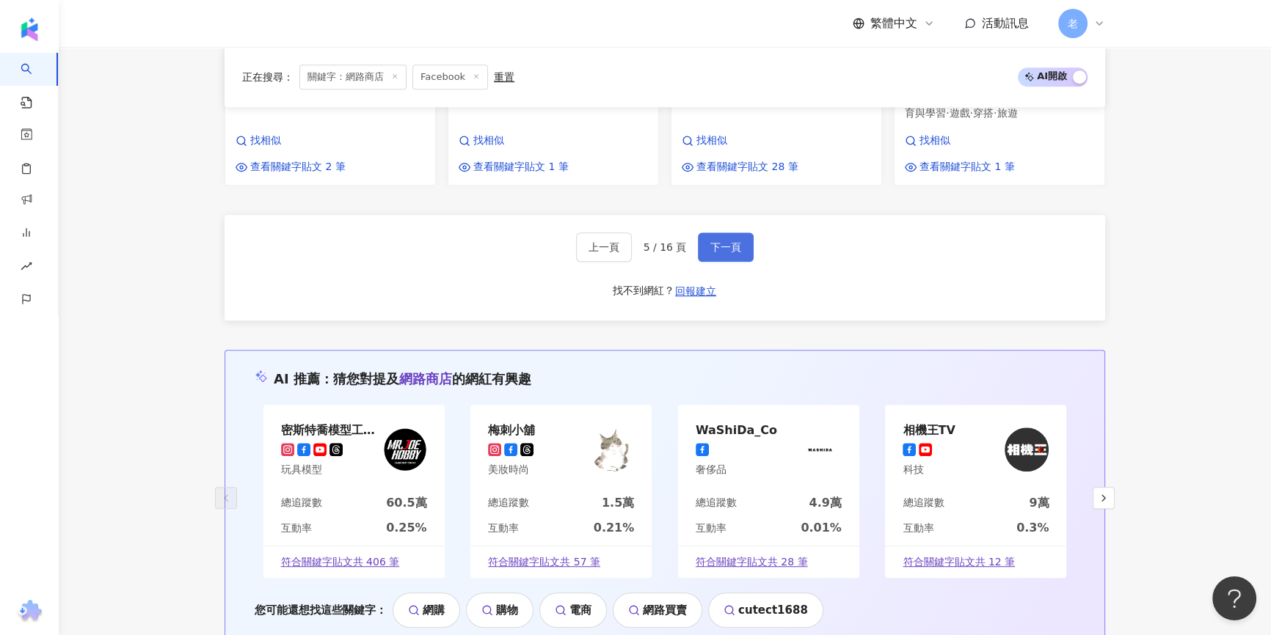
click at [723, 250] on button "下一頁" at bounding box center [726, 247] width 56 height 29
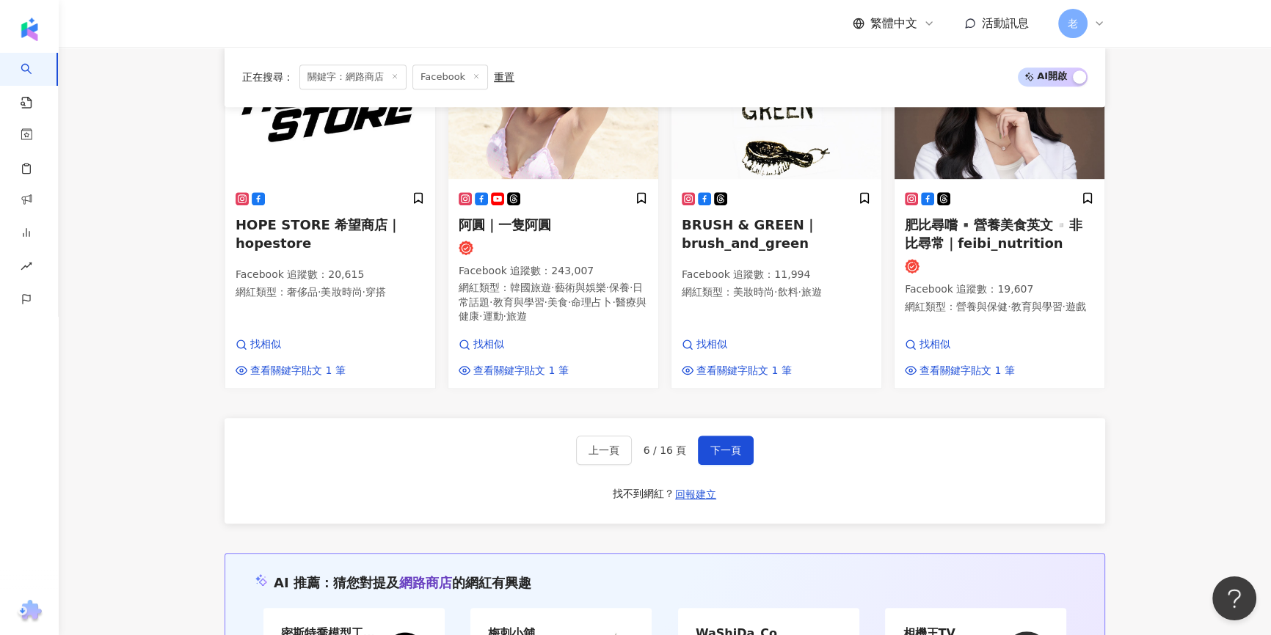
scroll to position [1219, 0]
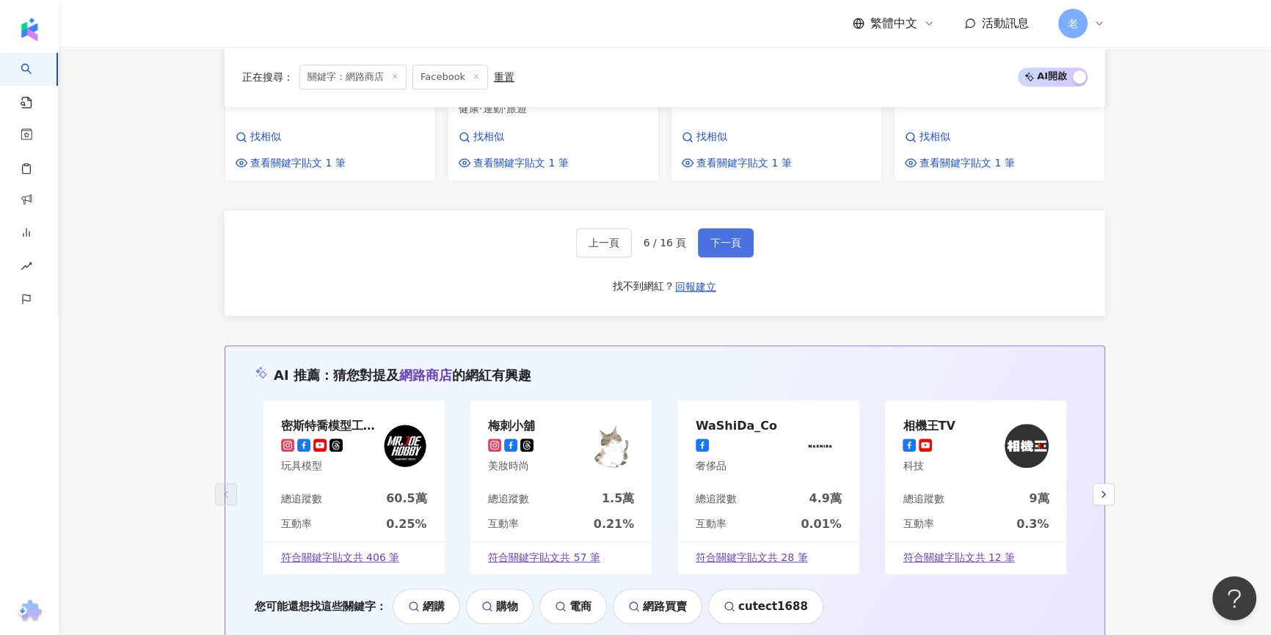
click at [722, 238] on span "下一頁" at bounding box center [725, 243] width 31 height 12
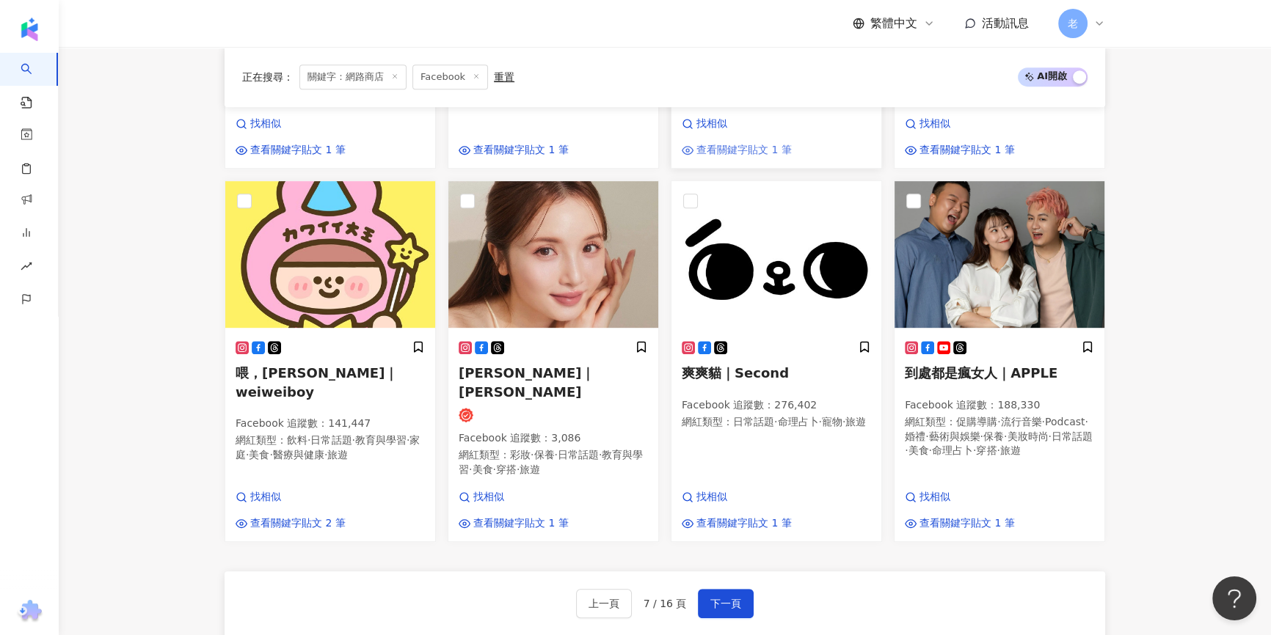
scroll to position [866, 0]
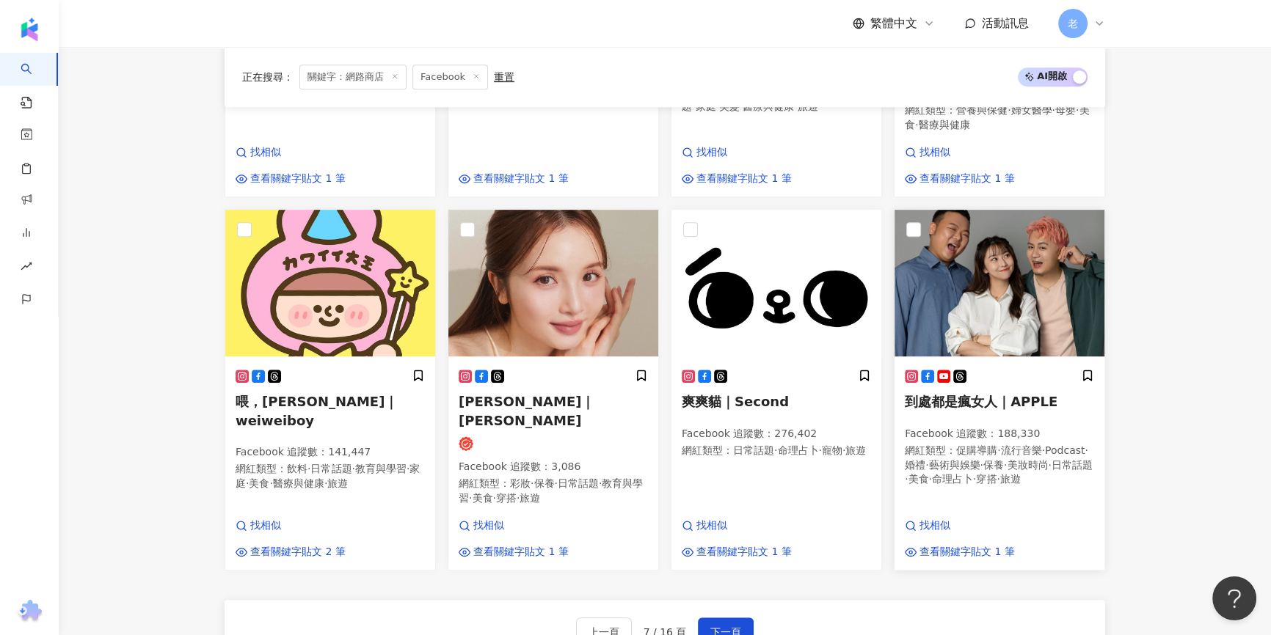
click at [924, 370] on icon at bounding box center [927, 376] width 13 height 13
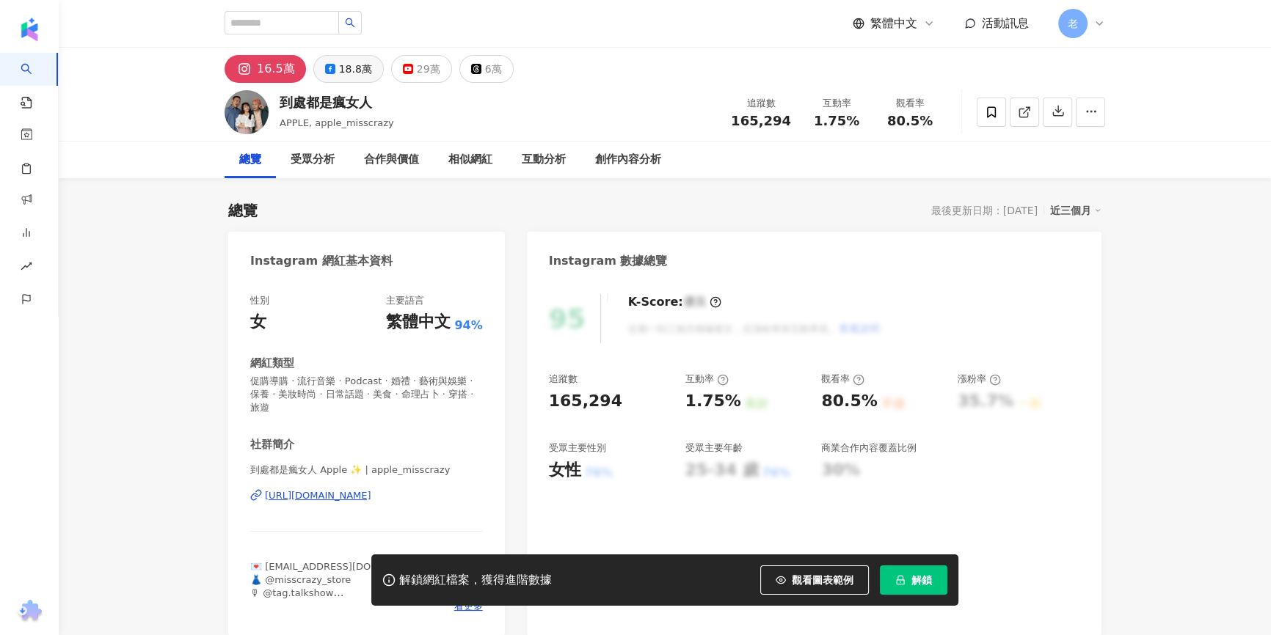
click at [341, 73] on div "18.8萬" at bounding box center [355, 69] width 33 height 21
click at [362, 74] on div "18.8萬" at bounding box center [355, 69] width 33 height 21
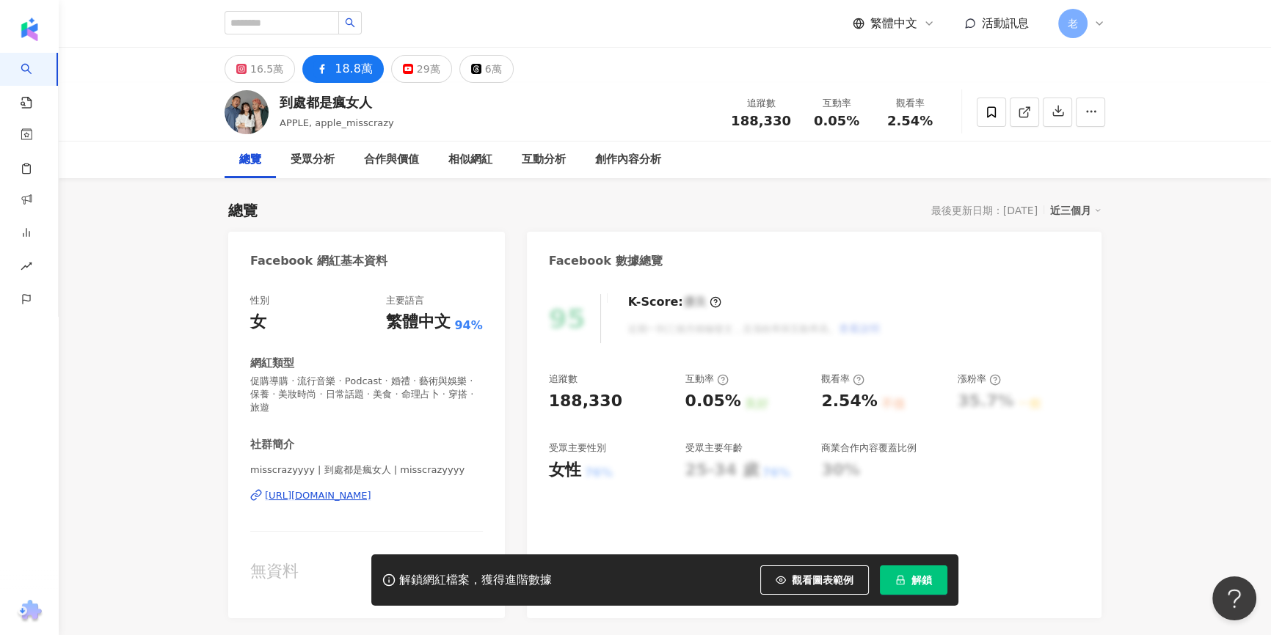
click at [353, 489] on div "https://www.facebook.com/960982820622320" at bounding box center [318, 495] width 106 height 13
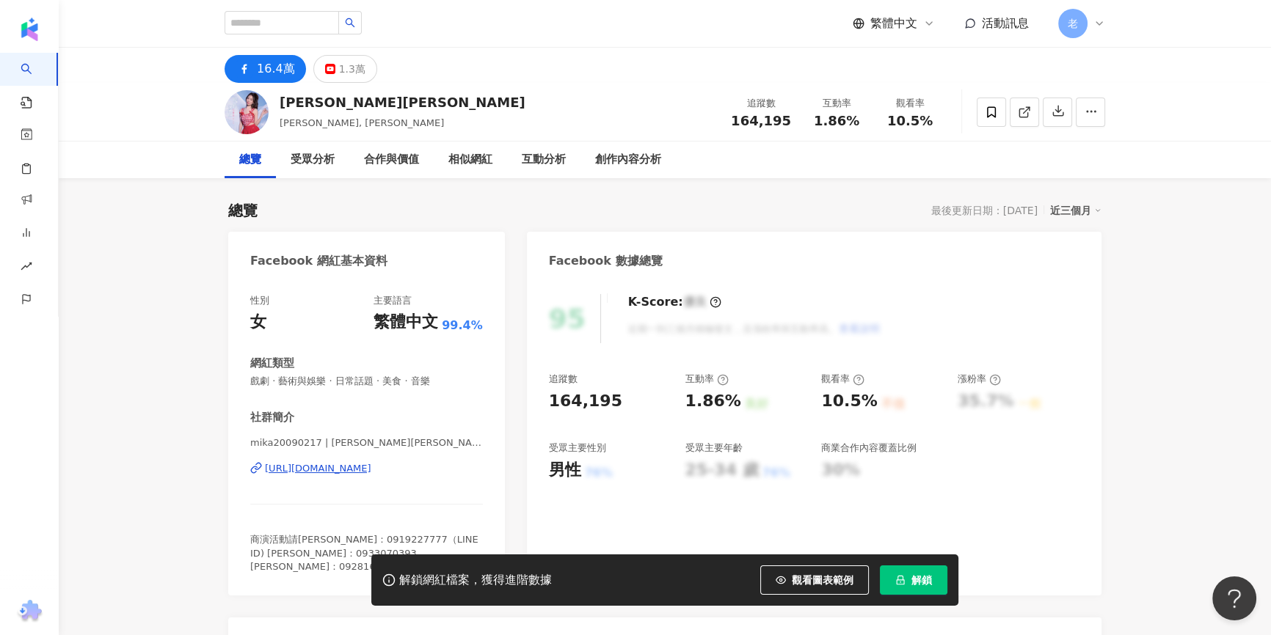
drag, startPoint x: 123, startPoint y: 96, endPoint x: 153, endPoint y: 167, distance: 76.6
click at [123, 96] on div "向蕙玲Mika Xiang 向蕙玲, Mika Xiang 追蹤數 164,195 互動率 1.86% 觀看率 10.5%" at bounding box center [665, 112] width 1212 height 59
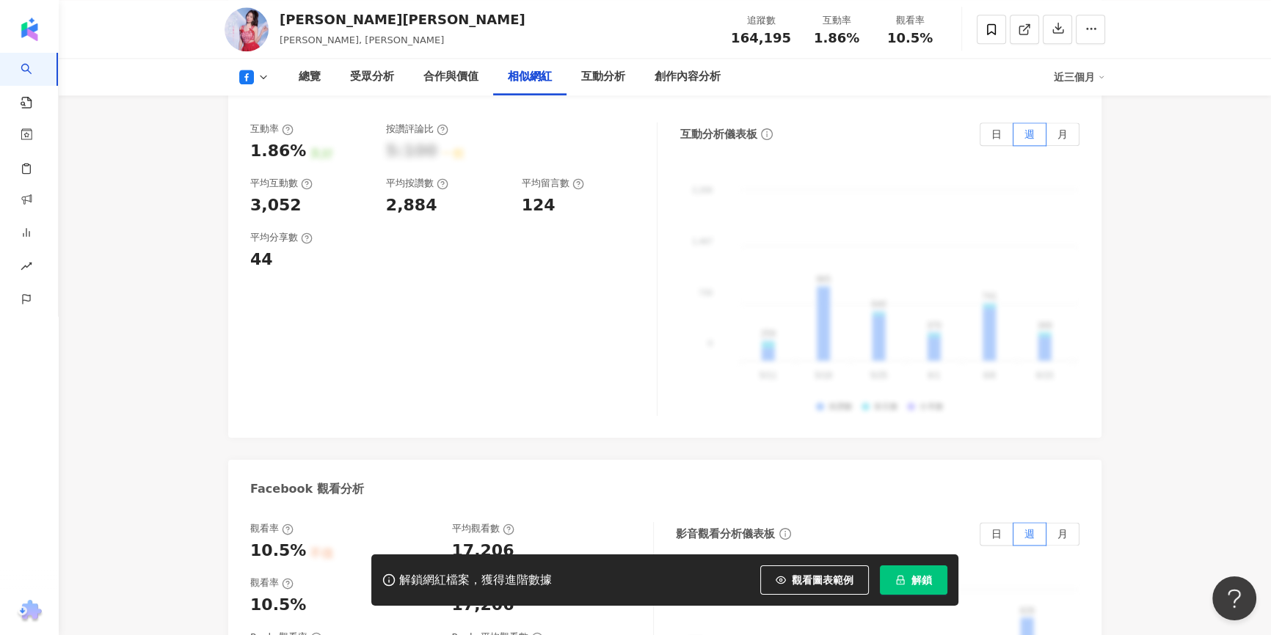
scroll to position [2001, 0]
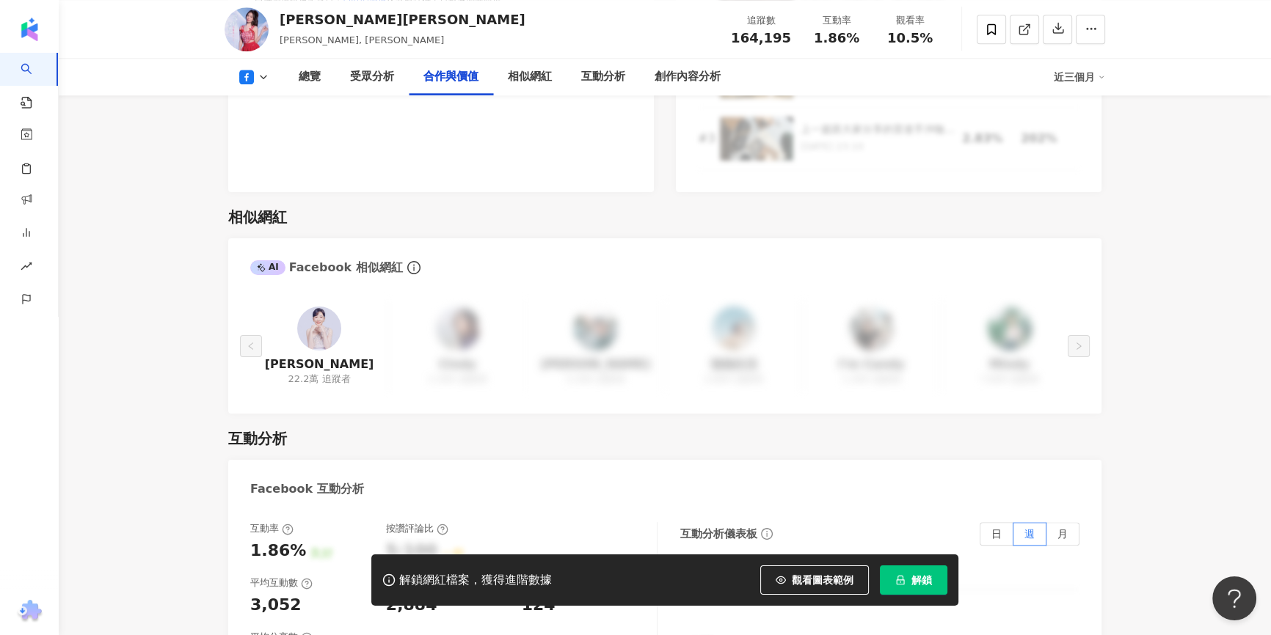
click at [337, 324] on div "況明潔 22.2萬 追蹤者" at bounding box center [319, 347] width 138 height 92
click at [329, 357] on link "況明潔" at bounding box center [319, 365] width 109 height 16
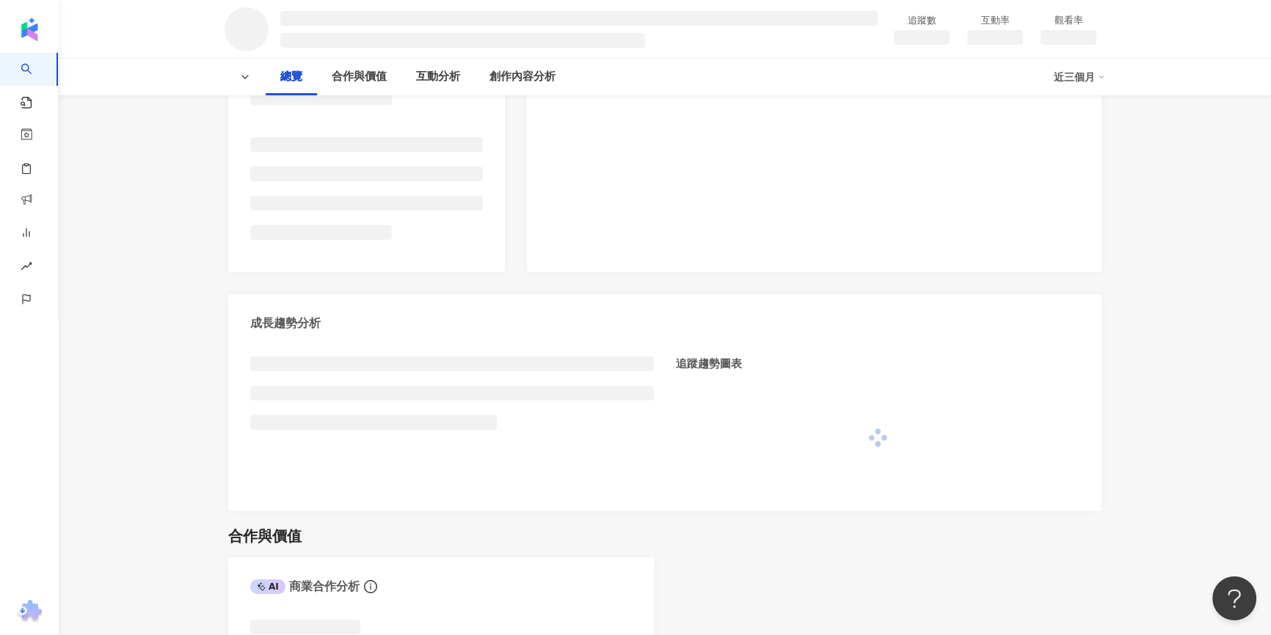
scroll to position [333, 0]
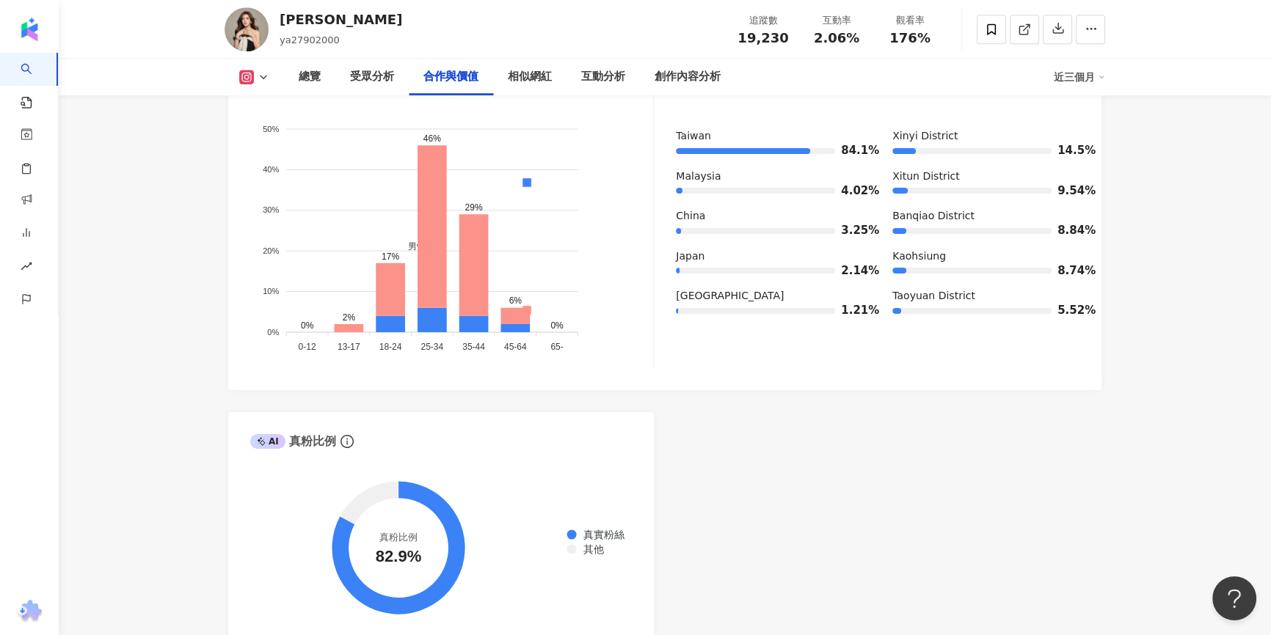
scroll to position [2267, 0]
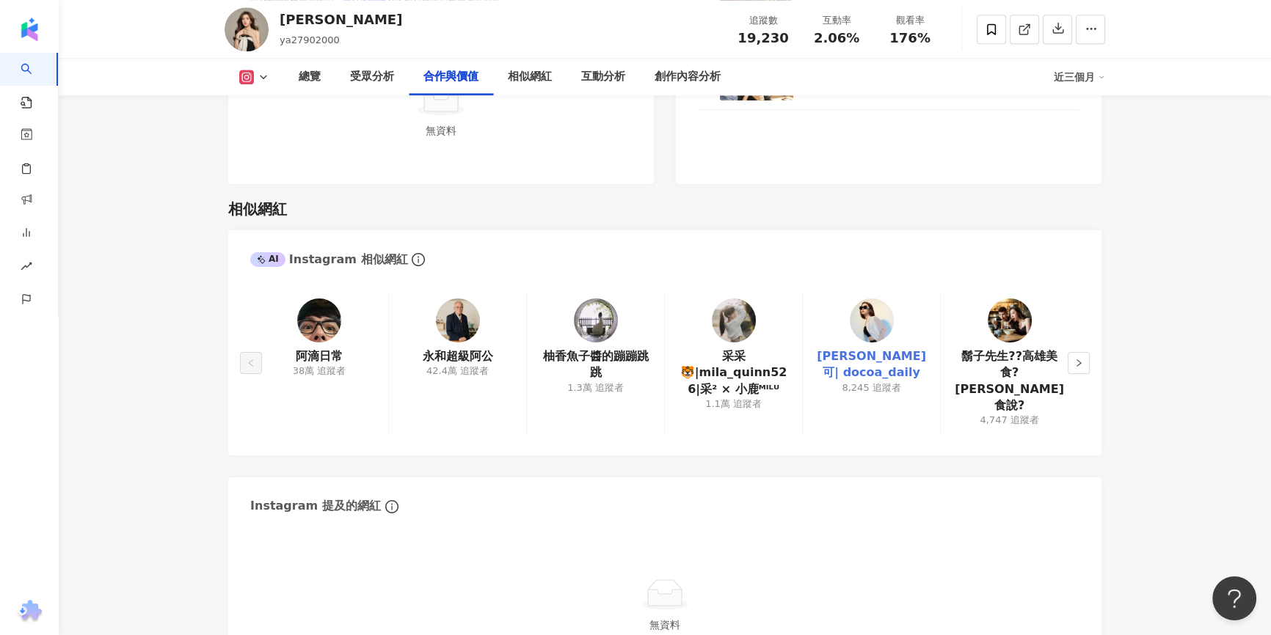
click at [888, 353] on link "DOCO妲可| docoa_daily" at bounding box center [871, 364] width 114 height 33
click at [1082, 359] on button "button" at bounding box center [1078, 363] width 22 height 22
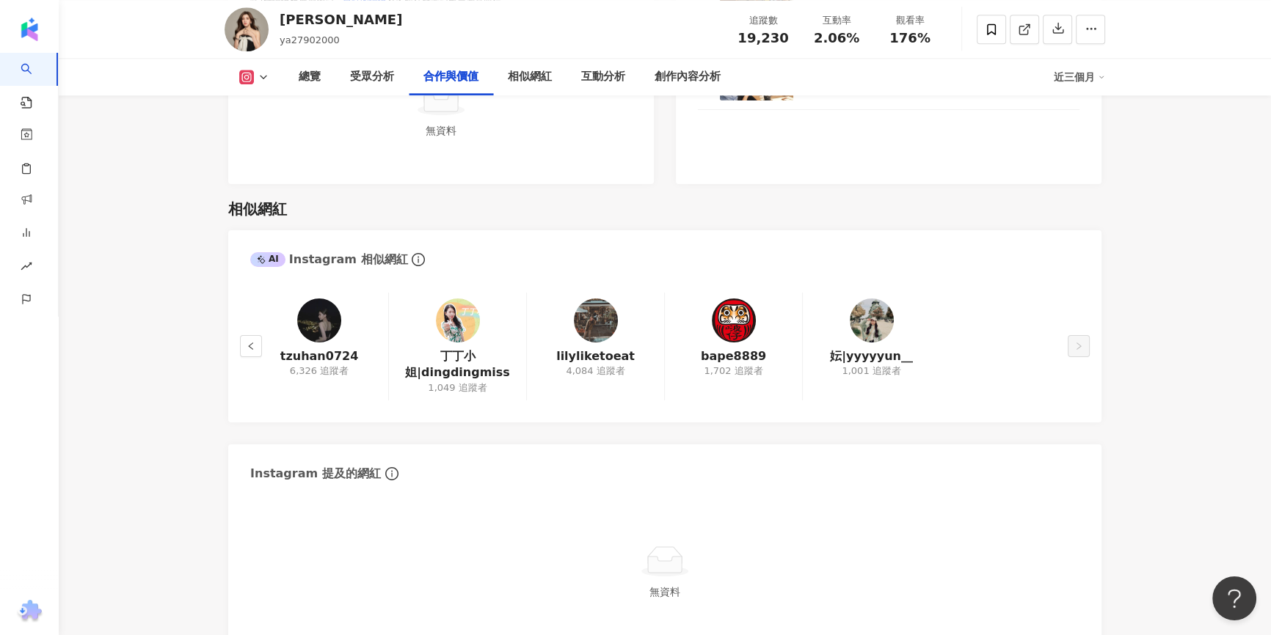
click at [1080, 357] on div "tzuhan0724 6,326 追蹤者 丁丁小姐|dingdingmiss 1,049 追蹤者 lilyliketoeat 4,084 追蹤者 bape88…" at bounding box center [664, 350] width 873 height 145
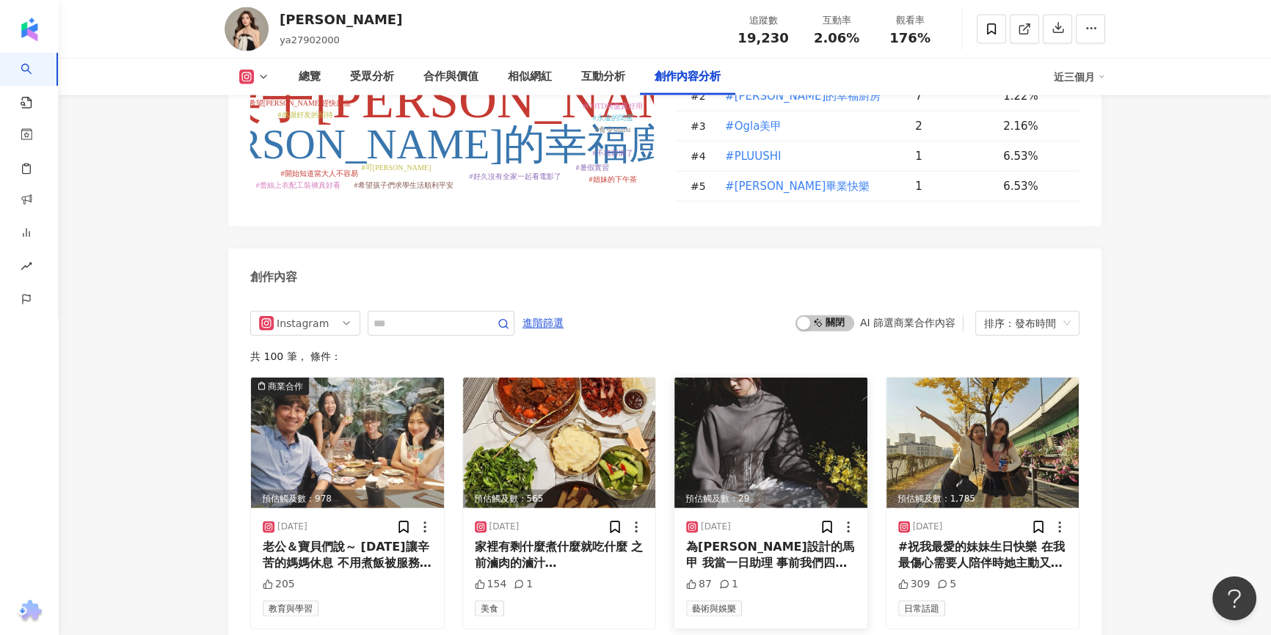
scroll to position [4468, 0]
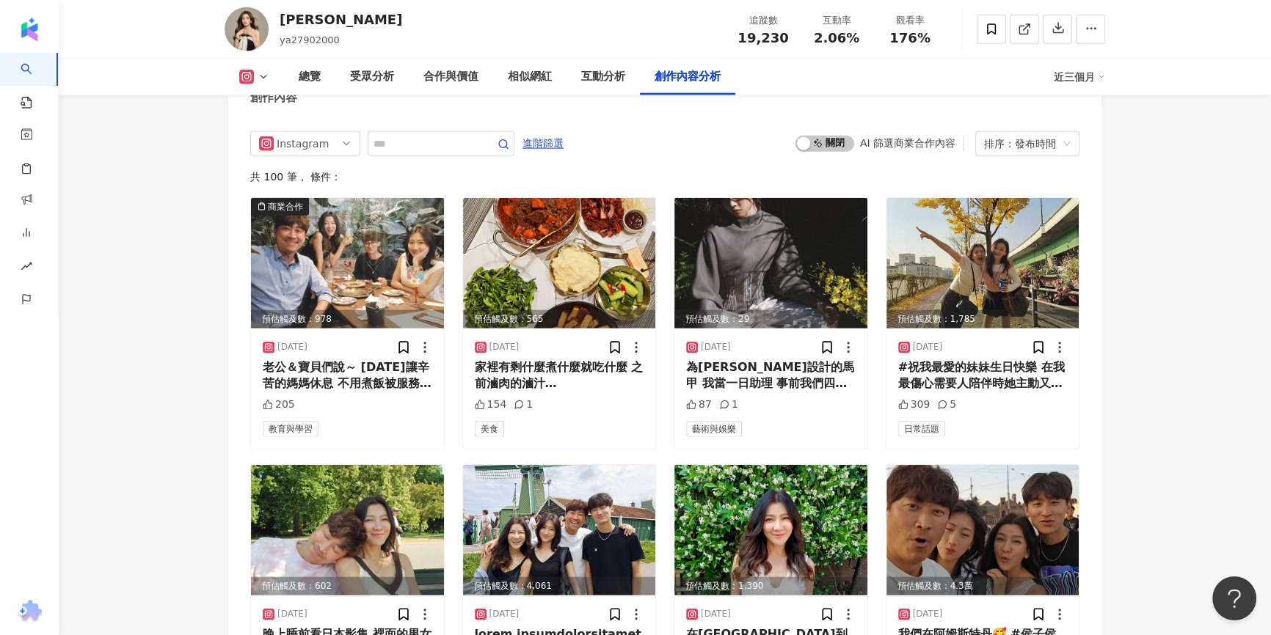
click at [261, 76] on polyline at bounding box center [263, 77] width 6 height 3
click at [277, 137] on button "Facebook" at bounding box center [277, 138] width 88 height 21
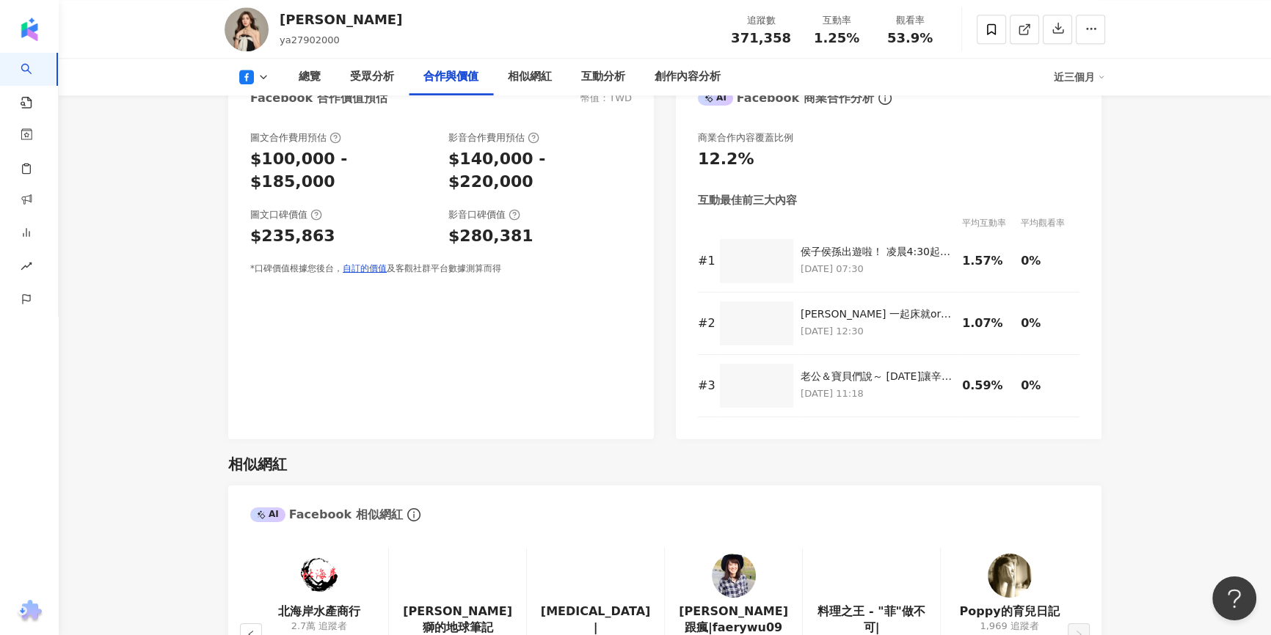
scroll to position [1957, 0]
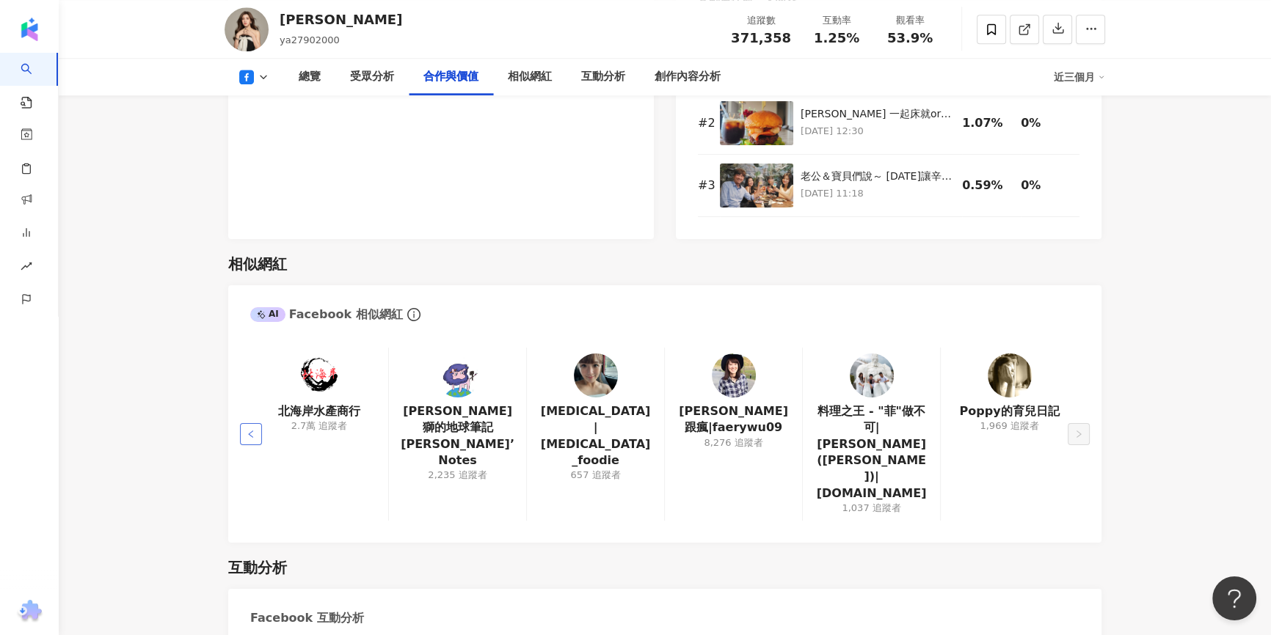
click at [246, 430] on icon "left" at bounding box center [250, 434] width 9 height 9
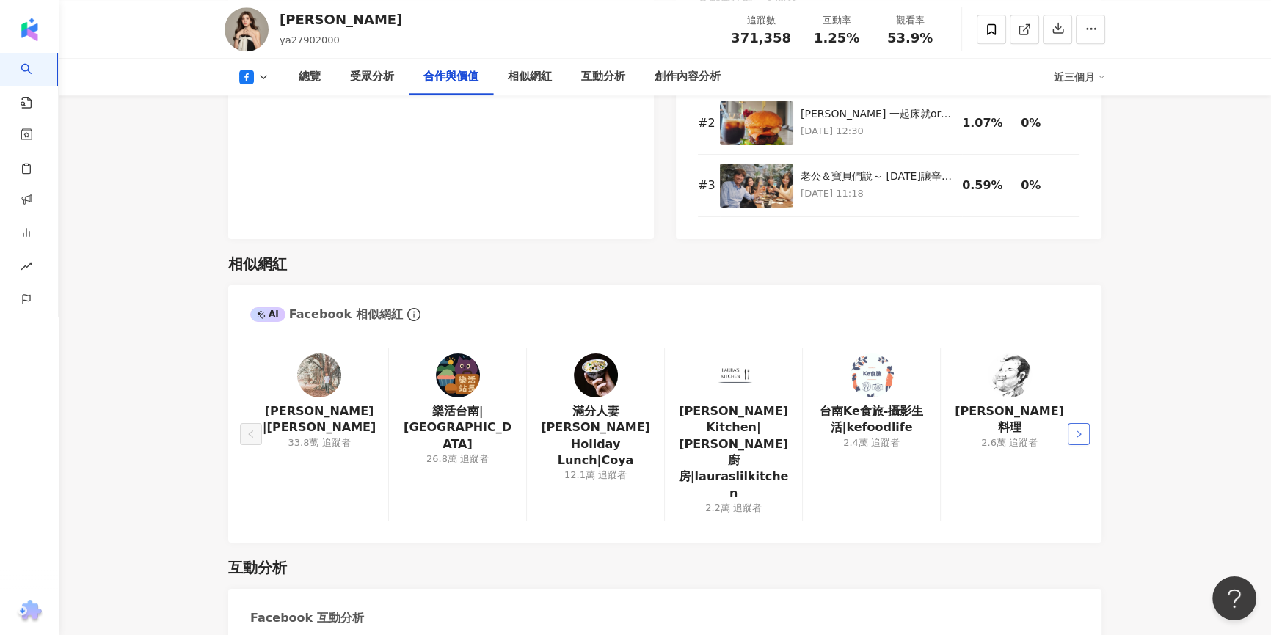
click at [1076, 423] on button "button" at bounding box center [1078, 434] width 22 height 22
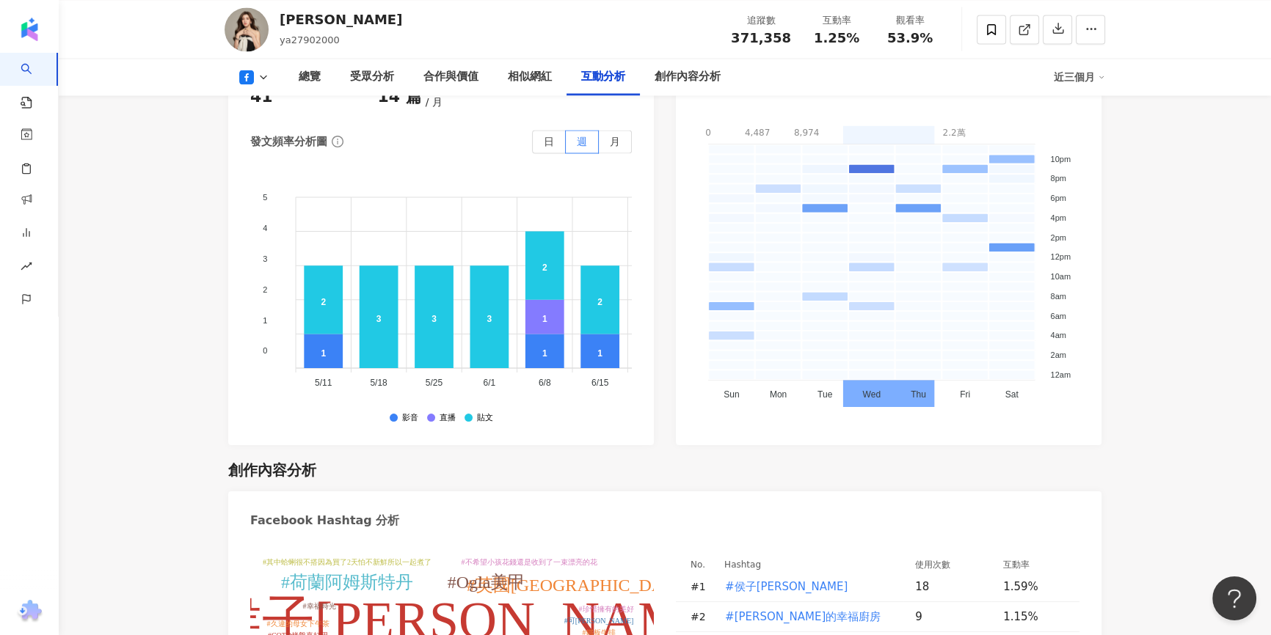
scroll to position [3557, 0]
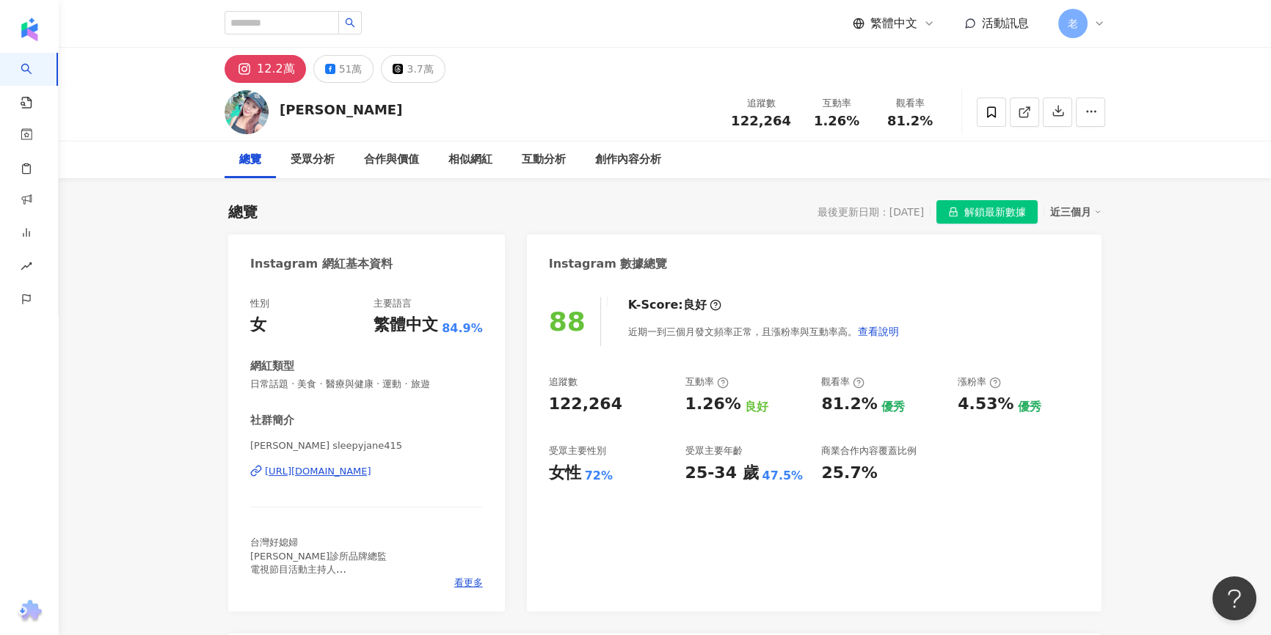
click at [167, 130] on div "李佩甄 追蹤數 122,264 互動率 1.26% 觀看率 81.2%" at bounding box center [665, 112] width 1212 height 59
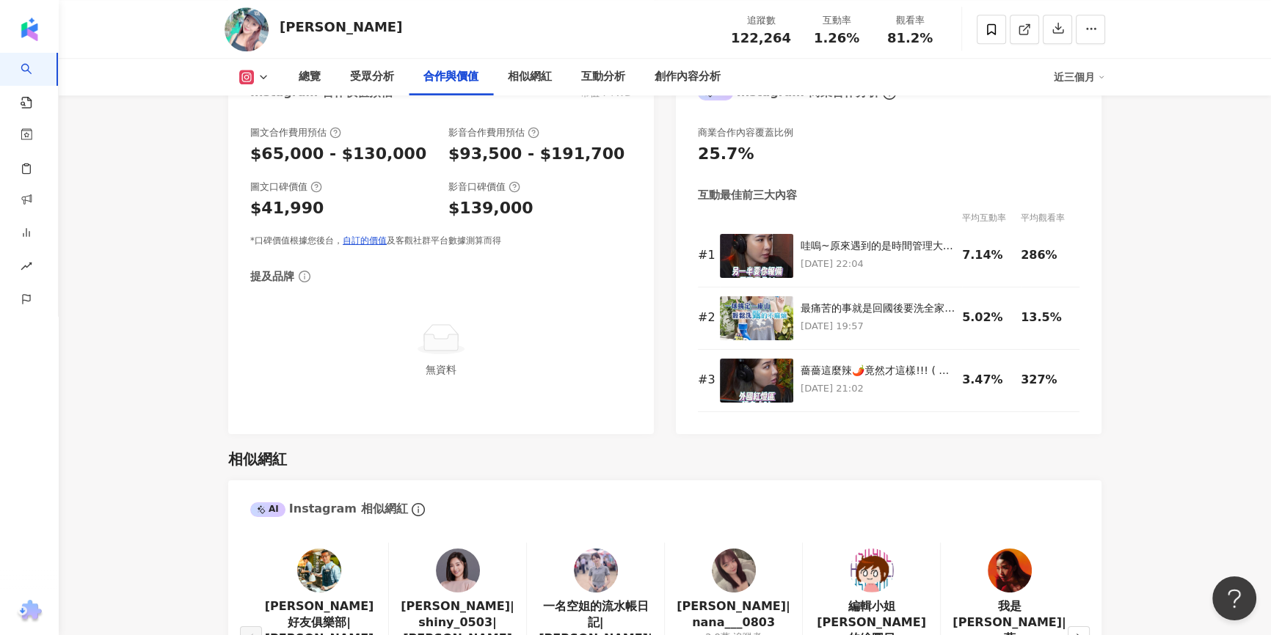
scroll to position [2201, 0]
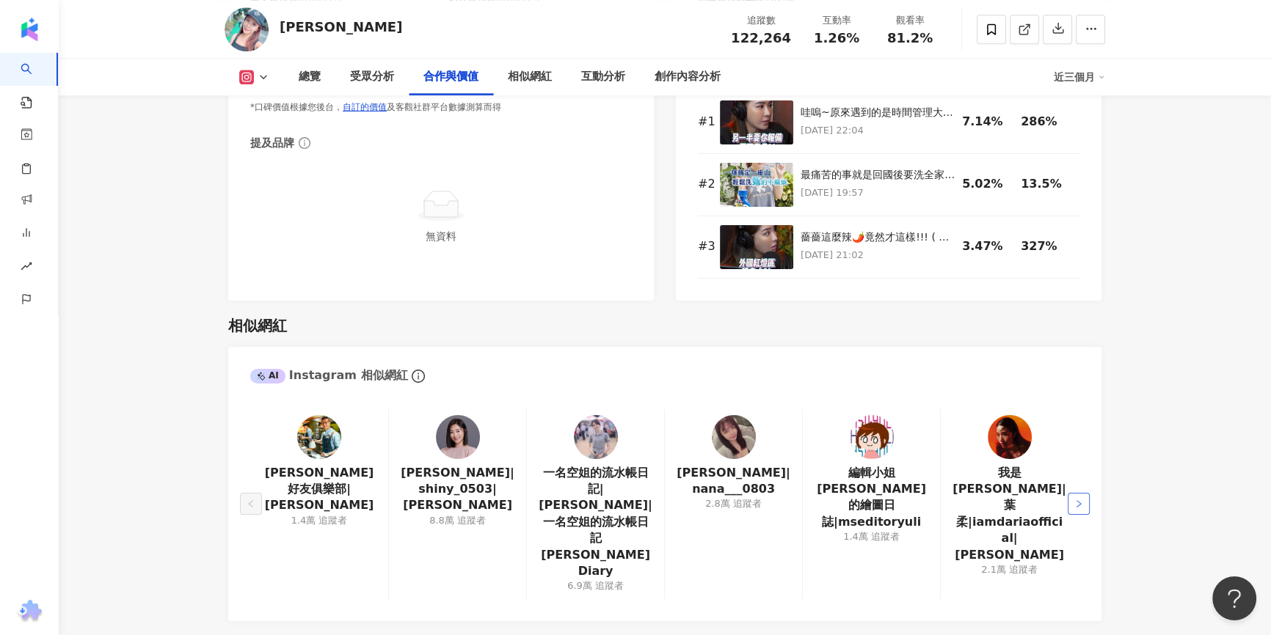
click at [1082, 500] on icon "right" at bounding box center [1078, 504] width 9 height 9
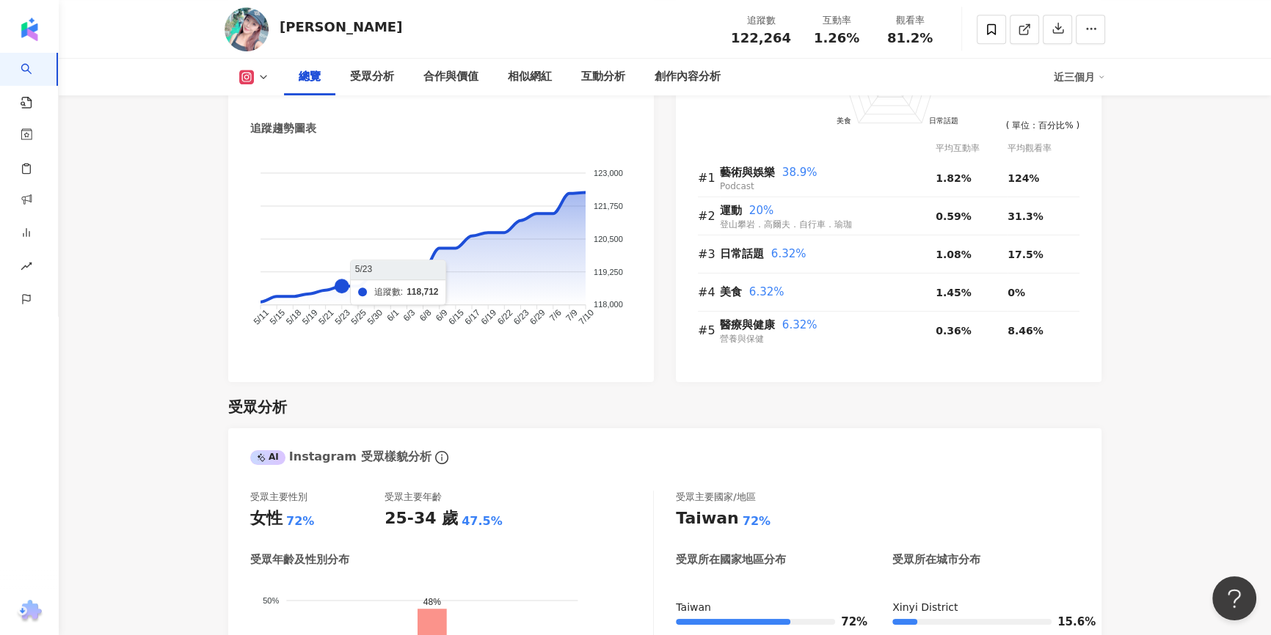
scroll to position [734, 0]
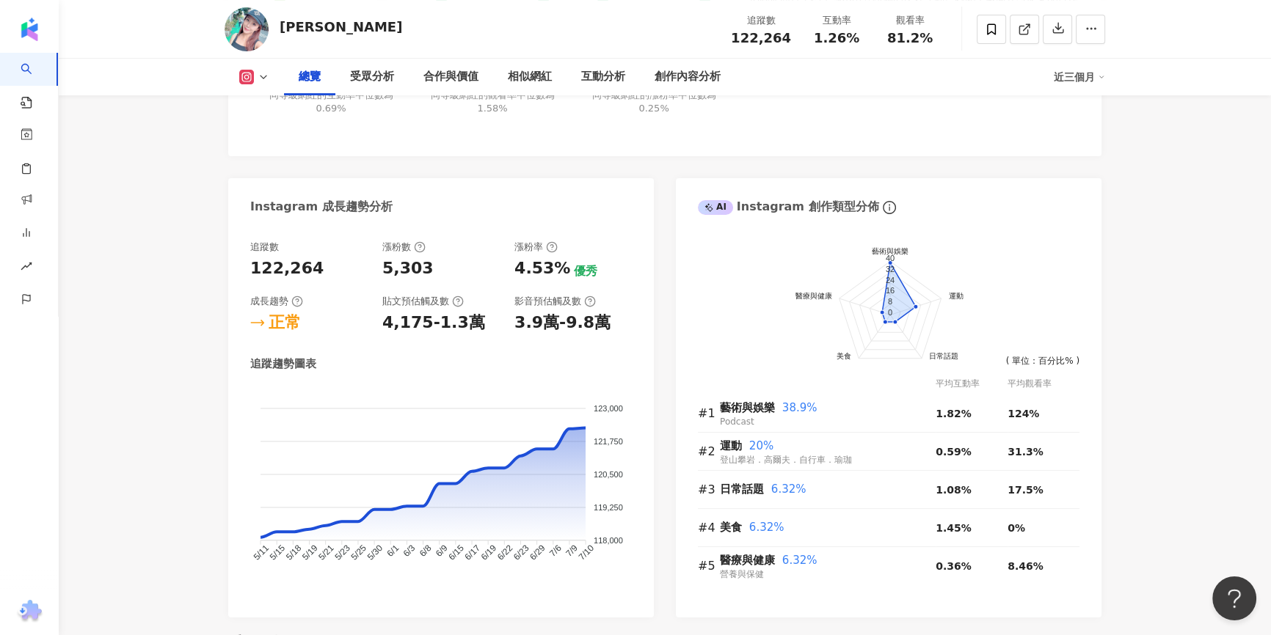
click at [251, 87] on div "總覽 受眾分析 合作與價值 相似網紅 互動分析 創作內容分析 近三個月" at bounding box center [664, 77] width 880 height 37
click at [251, 80] on icon at bounding box center [246, 77] width 15 height 15
click at [271, 128] on button "Facebook" at bounding box center [277, 138] width 88 height 21
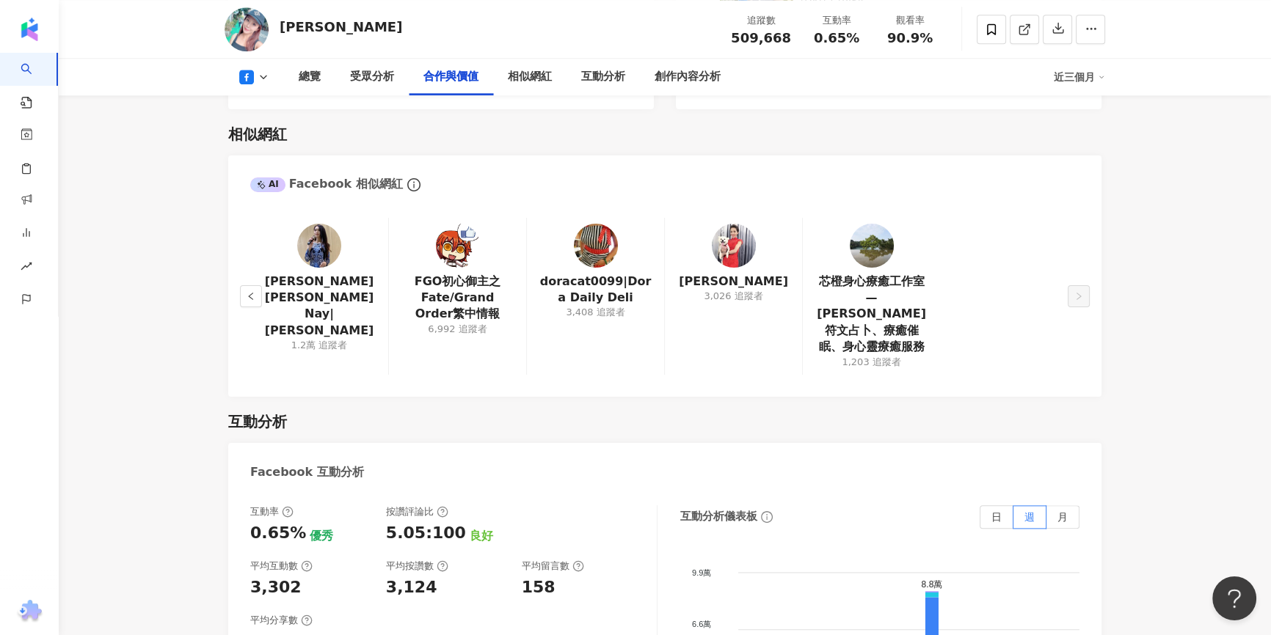
scroll to position [2107, 0]
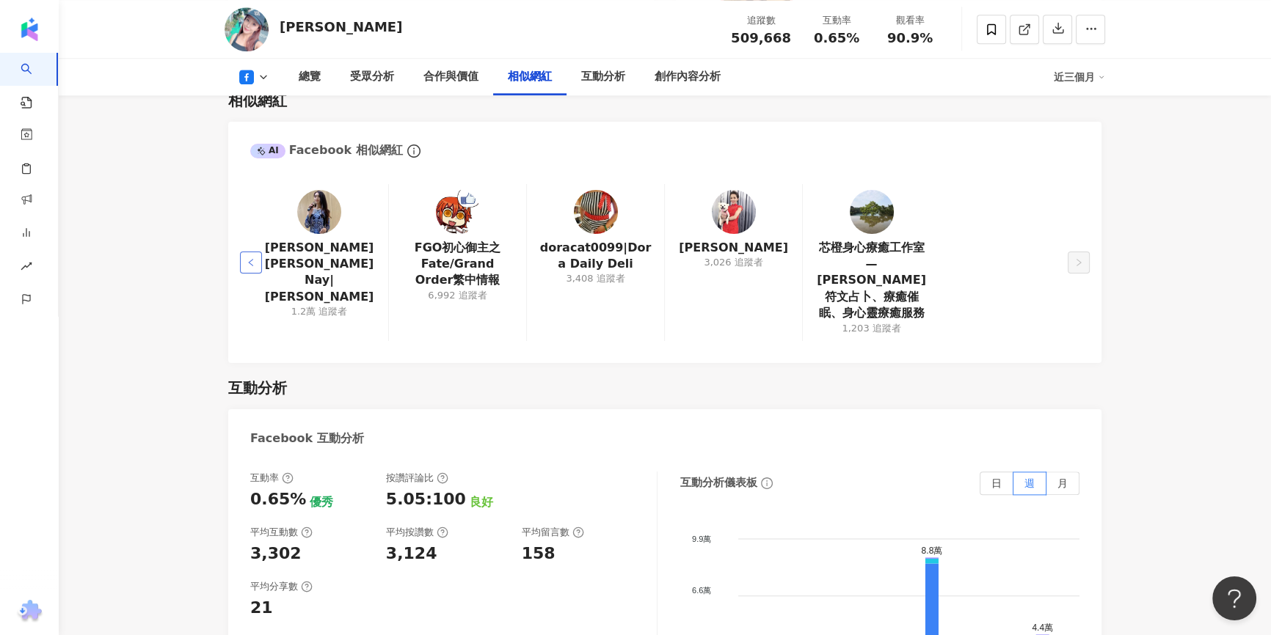
click at [249, 258] on icon "left" at bounding box center [250, 262] width 9 height 9
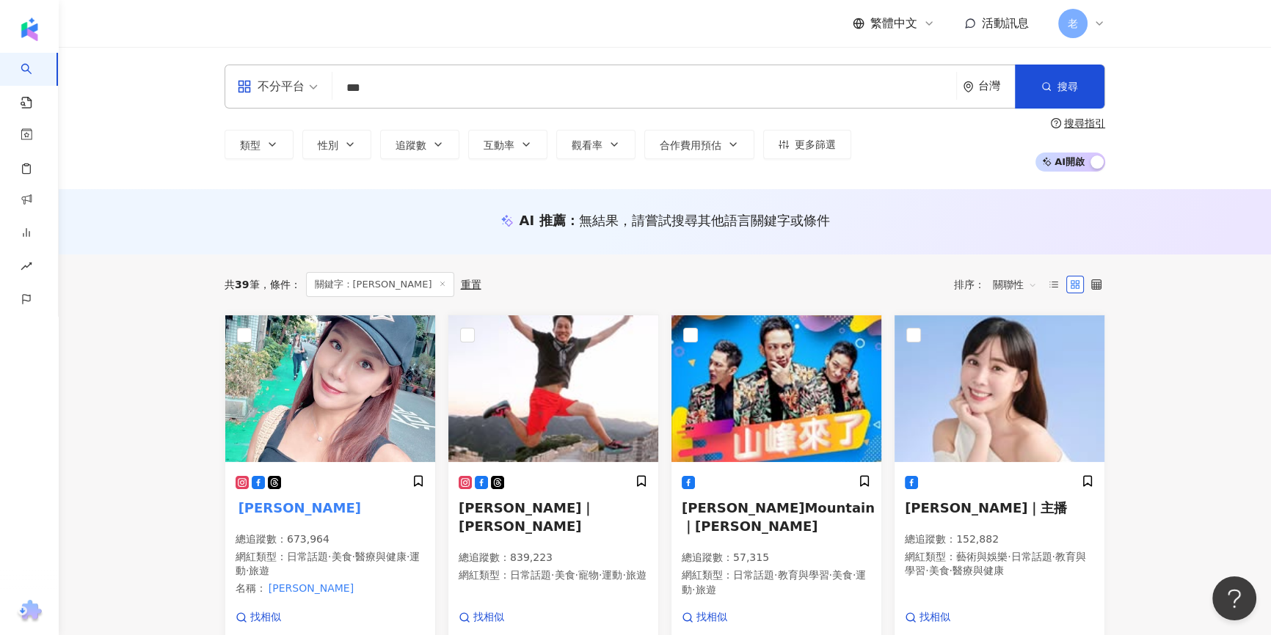
click at [396, 89] on input "***" at bounding box center [644, 88] width 612 height 28
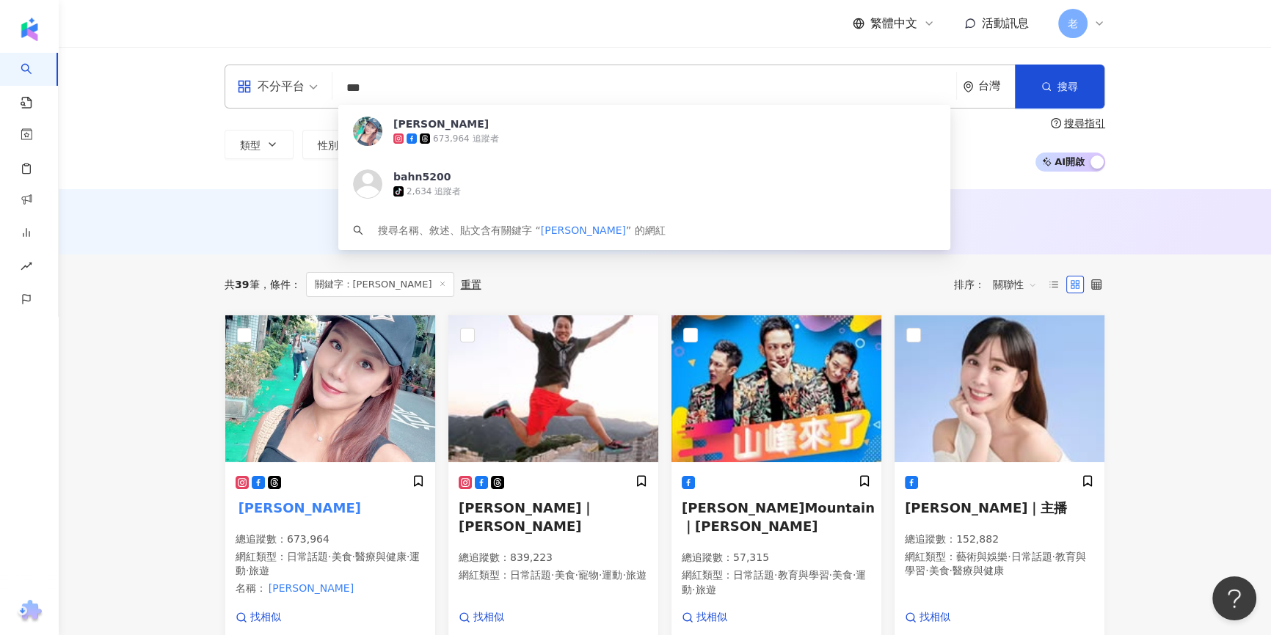
click at [396, 89] on input "***" at bounding box center [644, 88] width 612 height 28
paste input "*********"
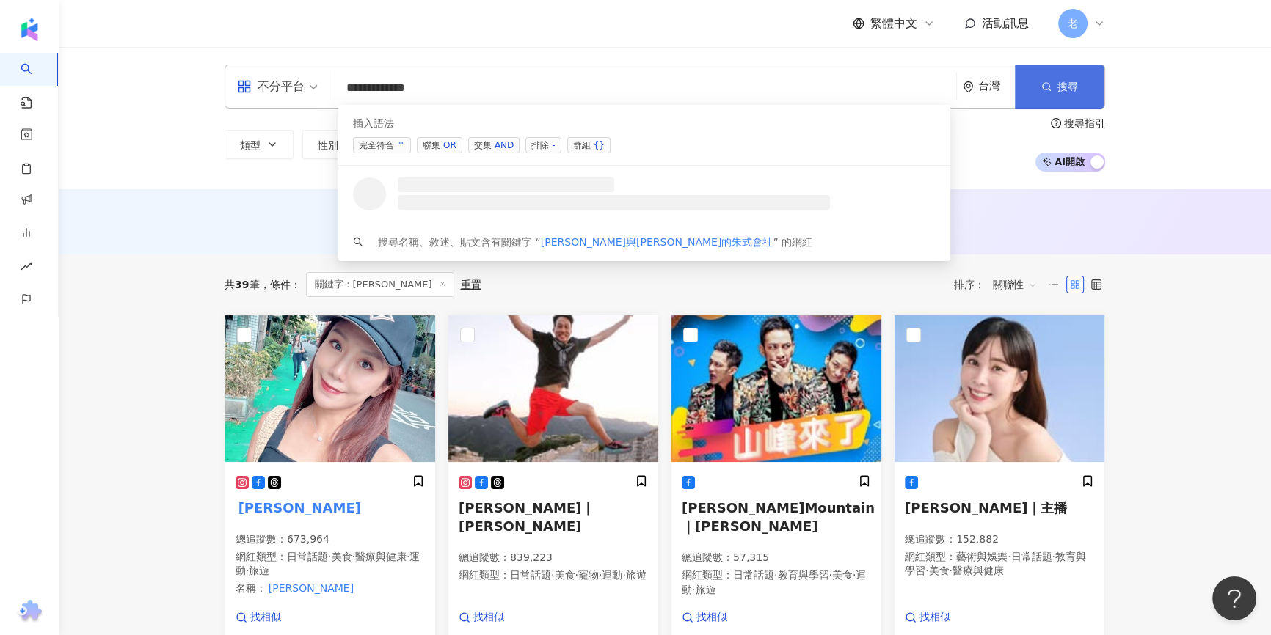
type input "**********"
click at [1053, 91] on button "搜尋" at bounding box center [1059, 87] width 89 height 44
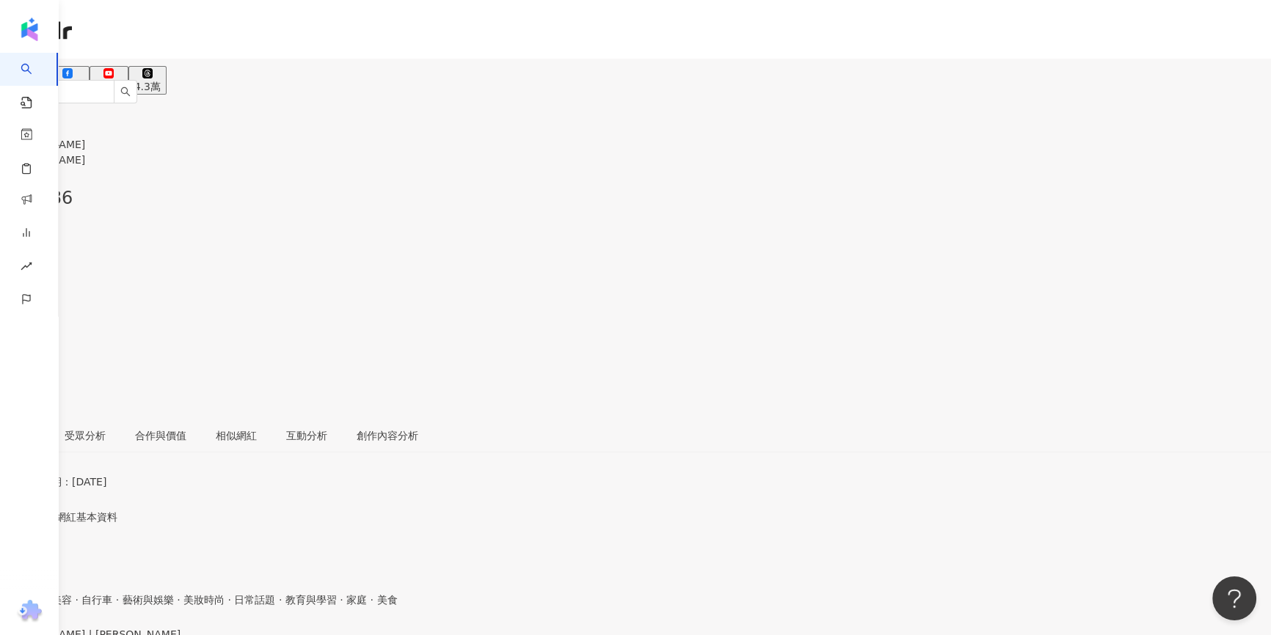
click at [84, 81] on div "33.8萬" at bounding box center [67, 87] width 33 height 12
click at [129, 635] on div "https://www.instagram.com/bobbyduo/" at bounding box center [72, 647] width 114 height 12
click at [89, 79] on button "33.8萬" at bounding box center [67, 77] width 45 height 36
click at [129, 635] on div "https://www.facebook.com/362531210450711" at bounding box center [72, 647] width 114 height 12
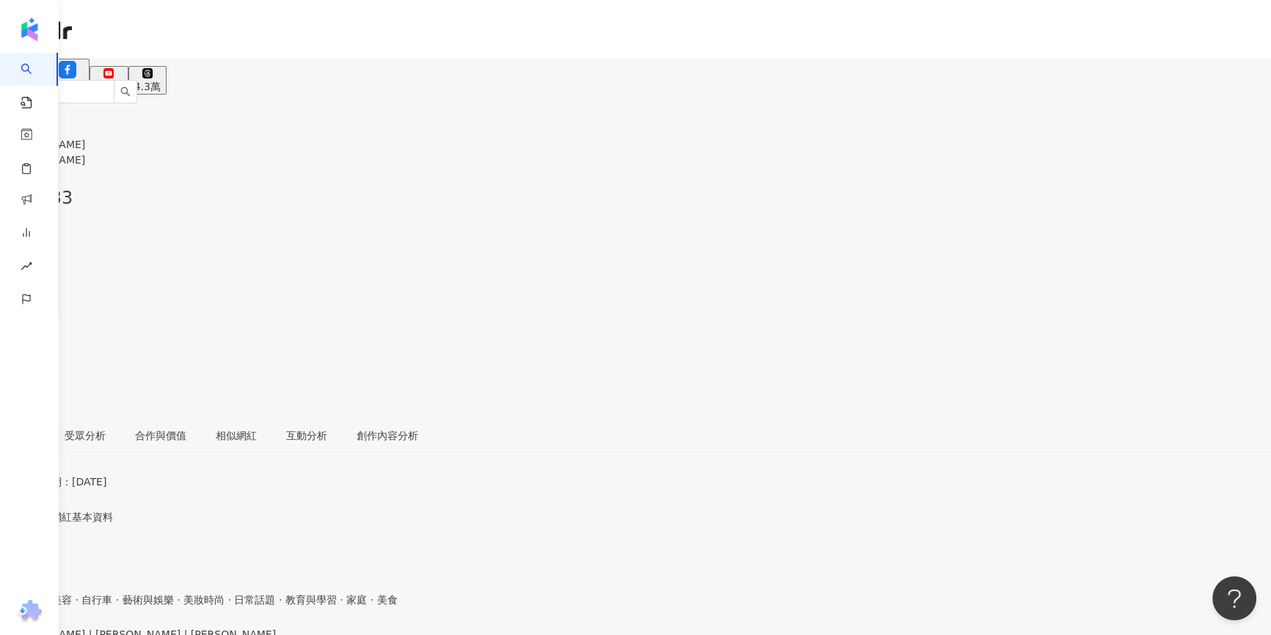
click at [45, 73] on button "12.9萬" at bounding box center [22, 80] width 45 height 29
click at [32, 73] on icon at bounding box center [23, 70] width 18 height 18
click at [129, 635] on div "https://www.instagram.com/bobbyduo/" at bounding box center [72, 647] width 114 height 12
click at [84, 81] on div "33.8萬" at bounding box center [67, 87] width 33 height 12
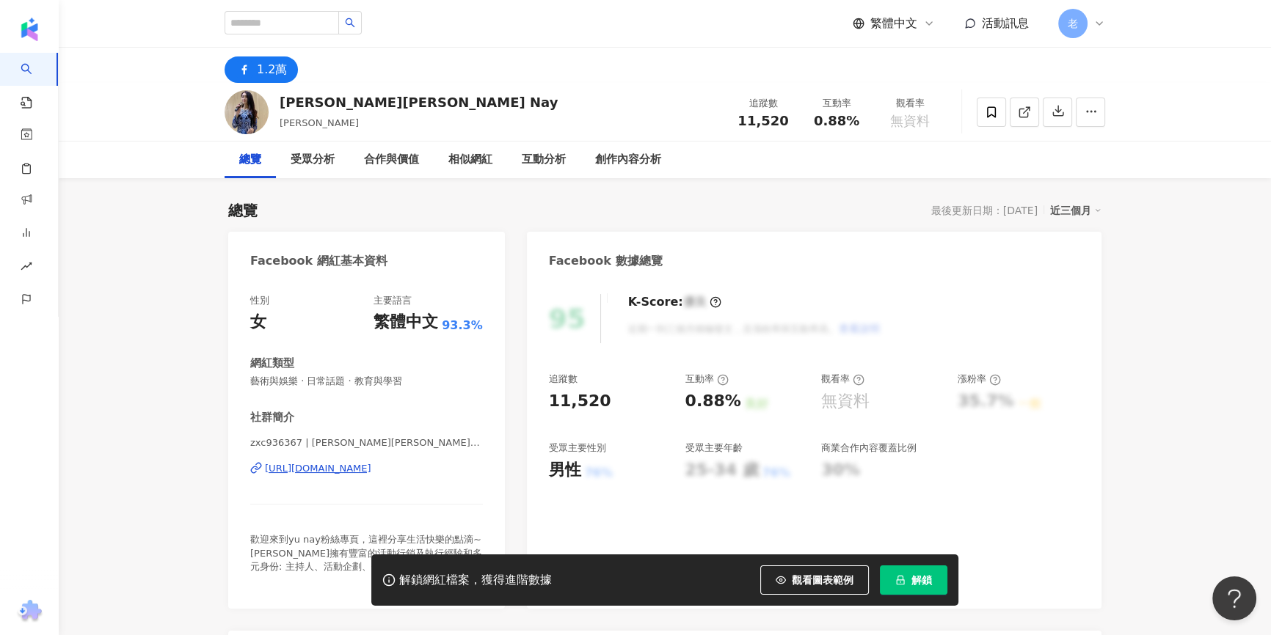
click at [361, 469] on div "[URL][DOMAIN_NAME]" at bounding box center [318, 468] width 106 height 13
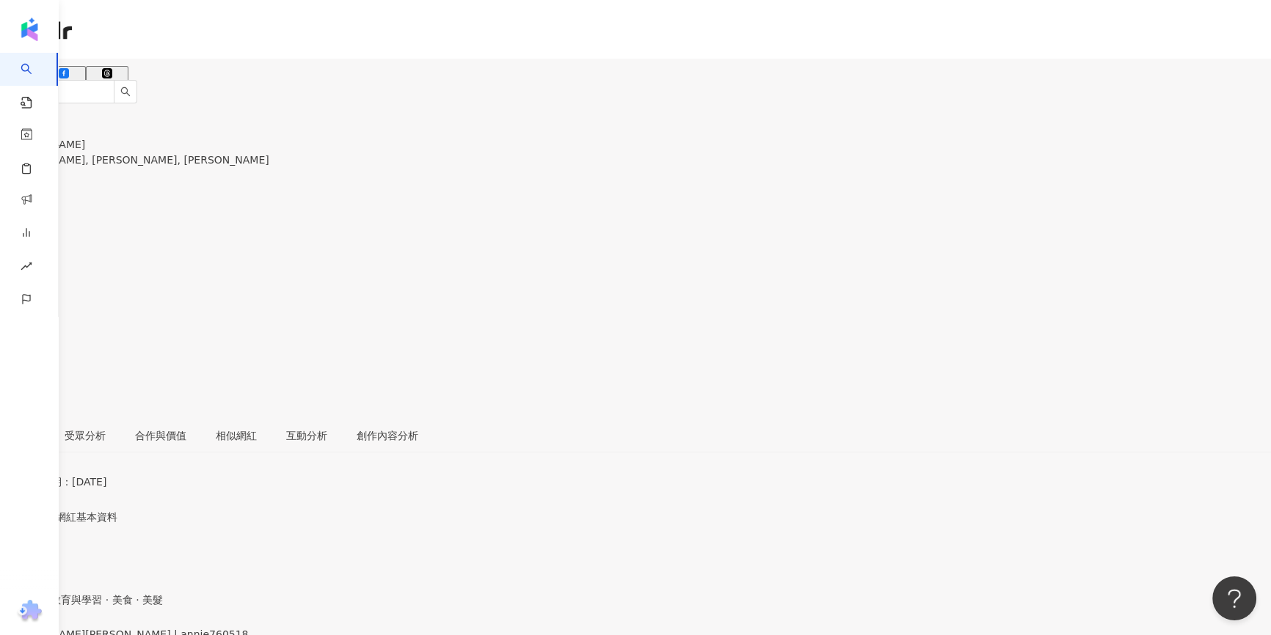
drag, startPoint x: 310, startPoint y: 65, endPoint x: 322, endPoint y: 67, distance: 11.8
click at [86, 66] on button "19.7萬" at bounding box center [63, 80] width 45 height 29
click at [67, 70] on rect at bounding box center [63, 73] width 7 height 7
click at [129, 635] on div "[URL][DOMAIN_NAME]" at bounding box center [72, 647] width 114 height 12
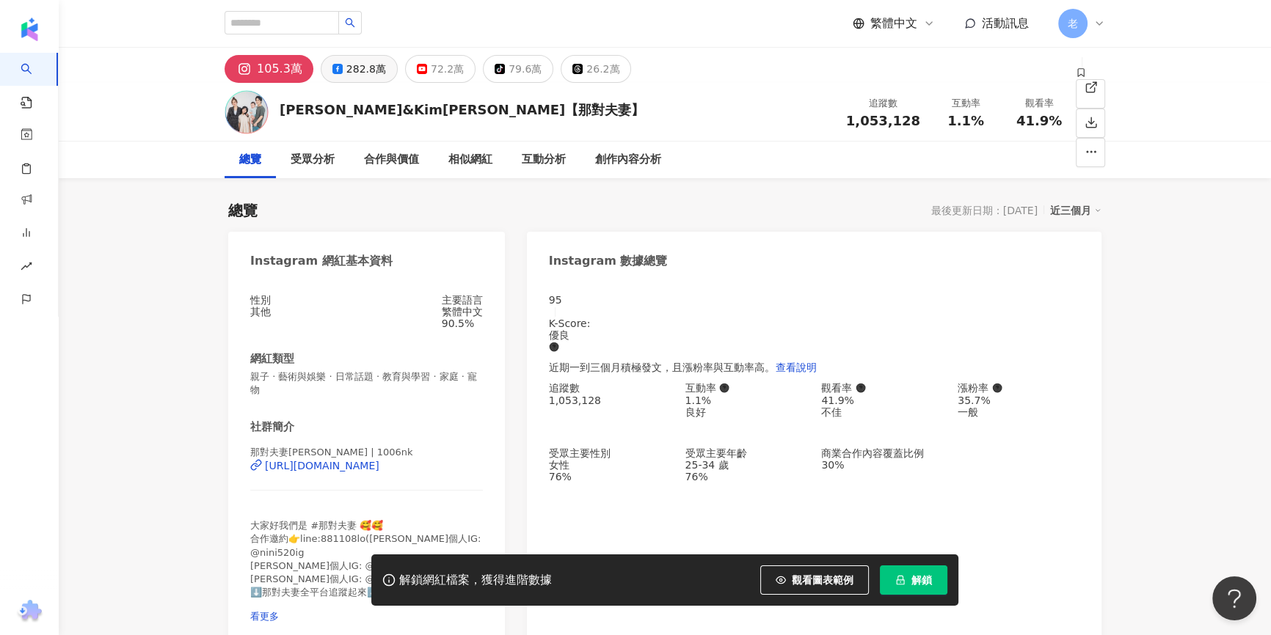
click at [346, 65] on div "282.8萬" at bounding box center [366, 69] width 40 height 21
click at [346, 70] on div "282.8萬" at bounding box center [366, 69] width 40 height 21
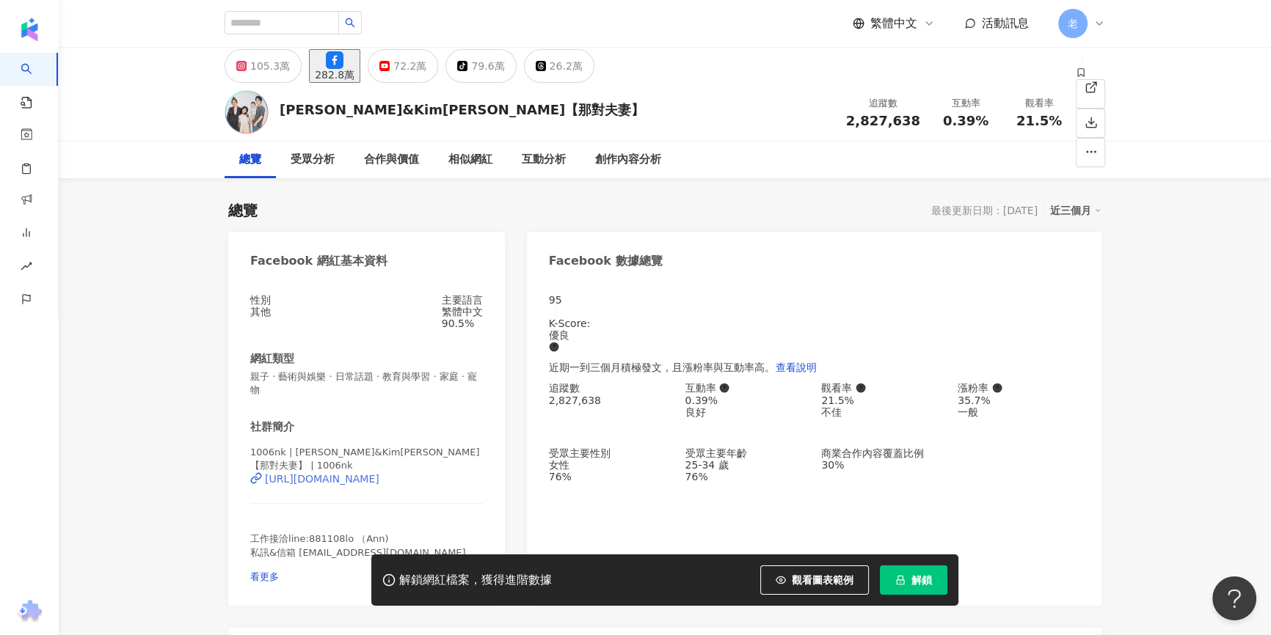
click at [301, 473] on div "https://www.facebook.com/1199693796723436" at bounding box center [322, 479] width 114 height 12
